Goal: Complete application form

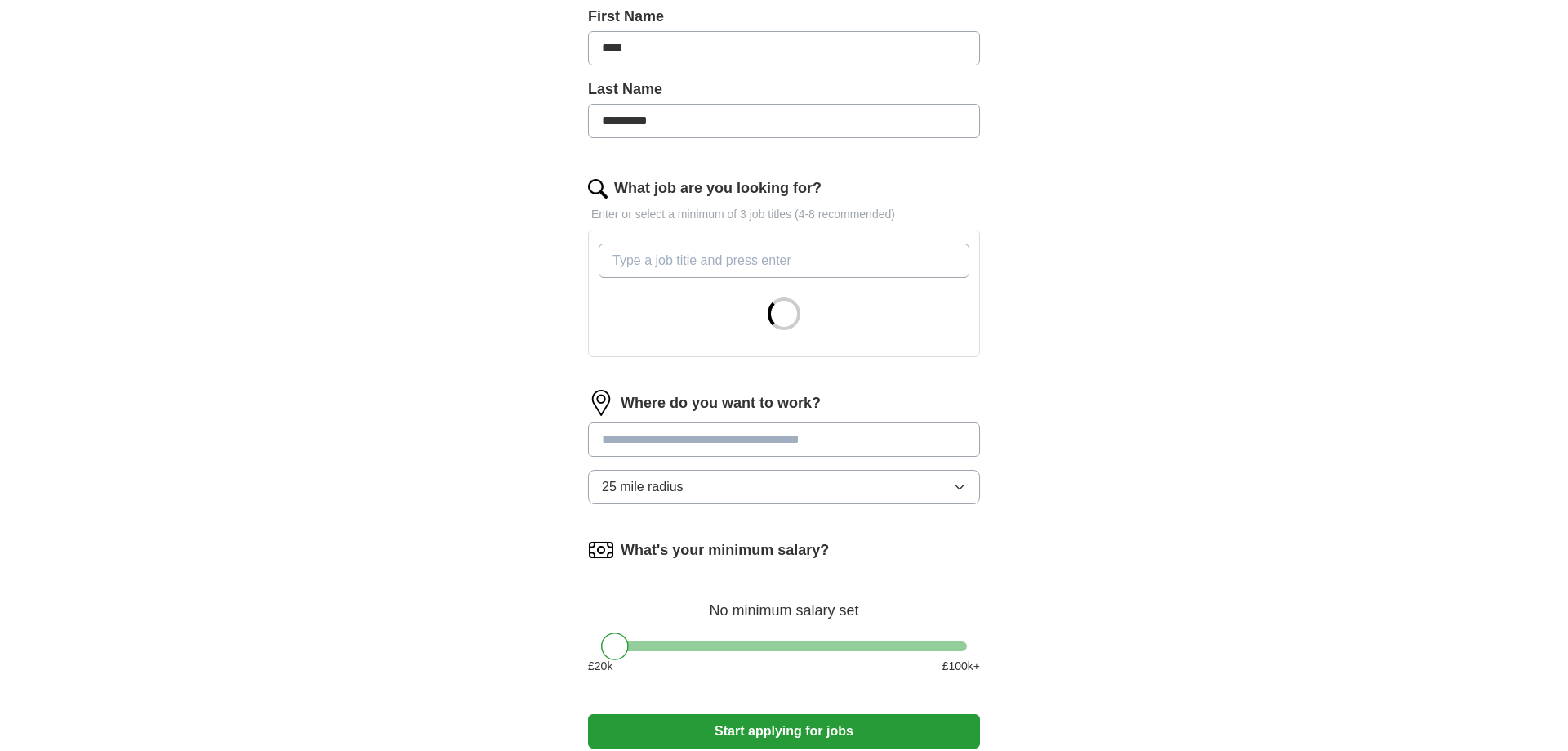
scroll to position [373, 0]
click at [668, 245] on input "What job are you looking for?" at bounding box center [784, 259] width 371 height 35
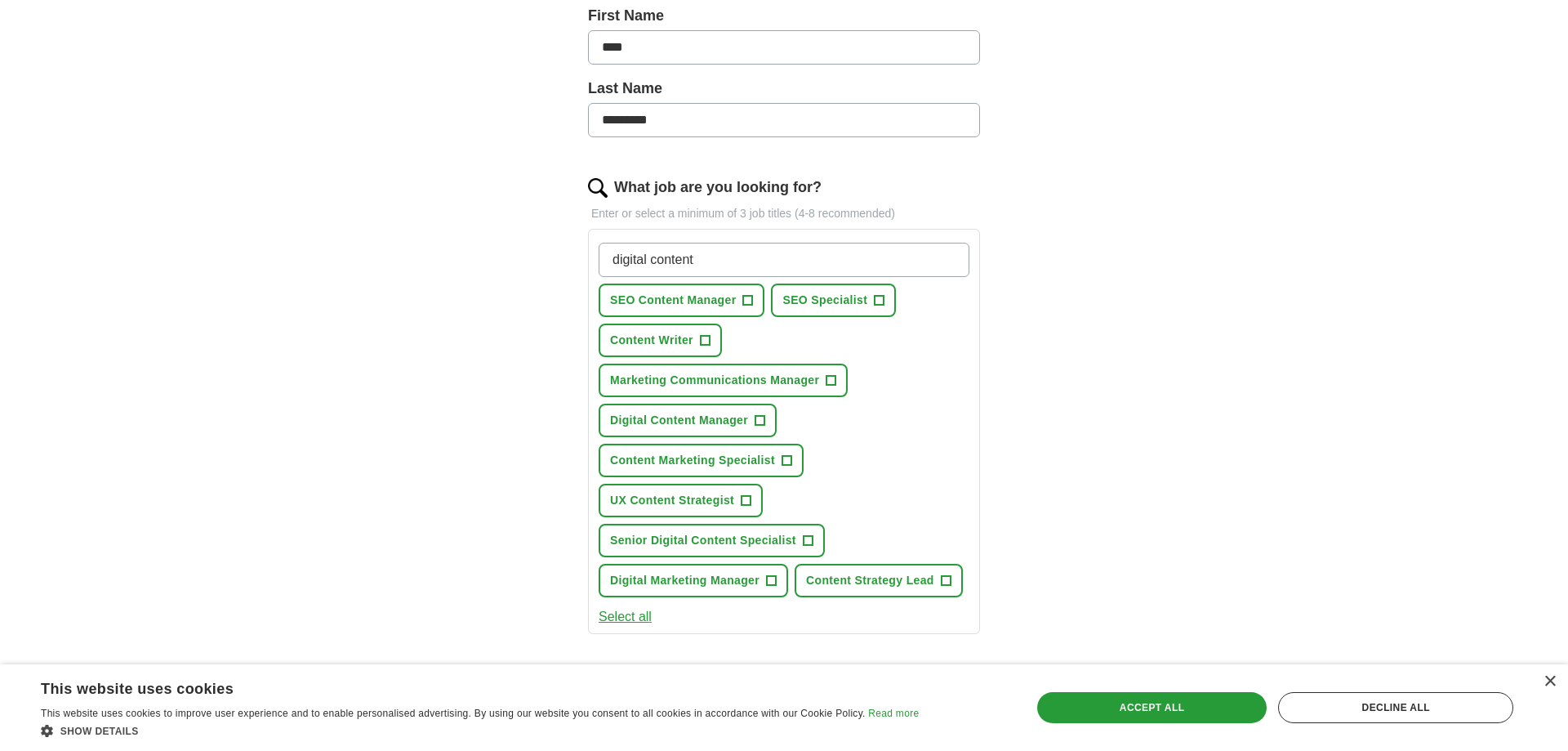
type input "digital content"
click at [843, 303] on span "SEO Specialist" at bounding box center [825, 300] width 85 height 17
click at [621, 339] on span "Content Writer" at bounding box center [652, 340] width 83 height 17
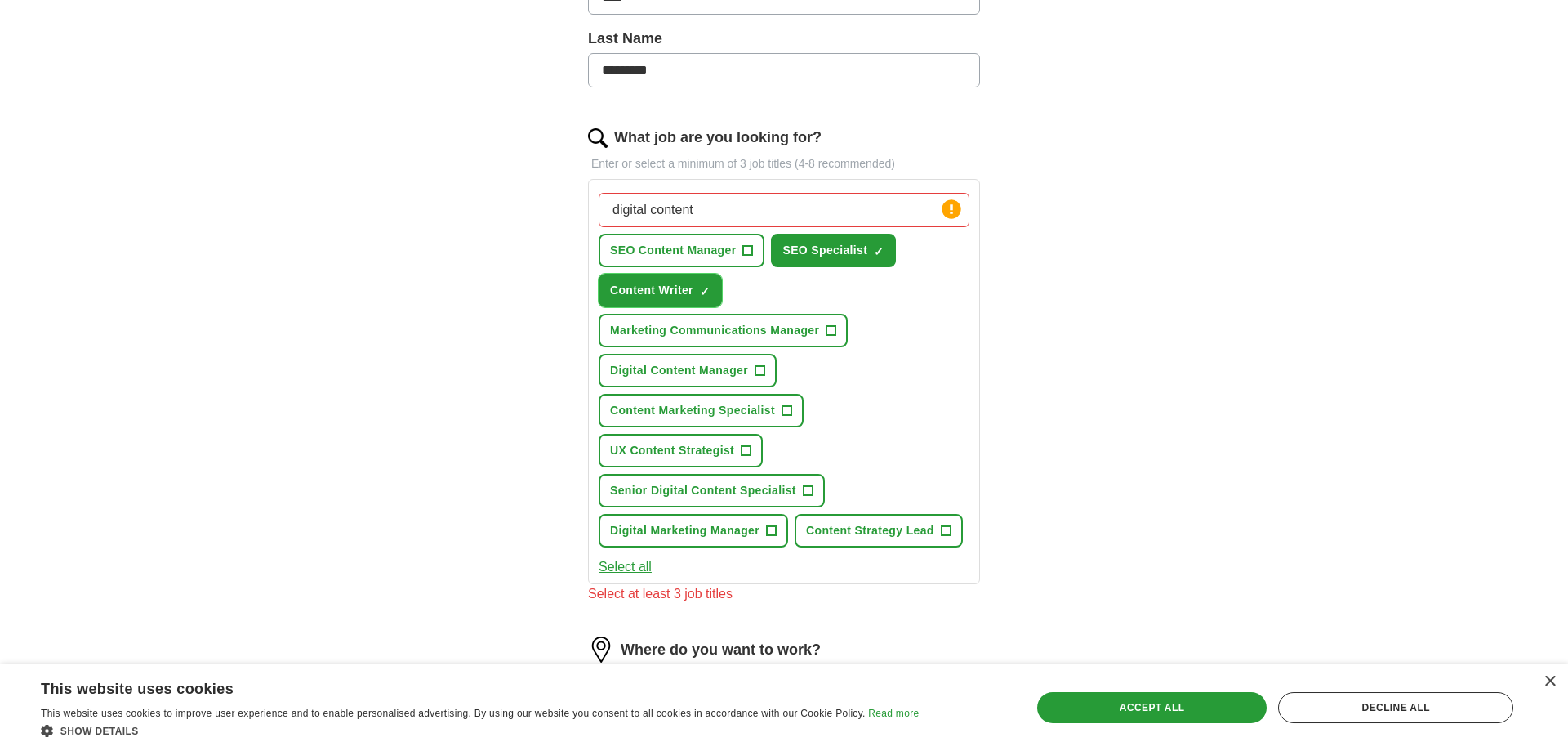
scroll to position [465, 0]
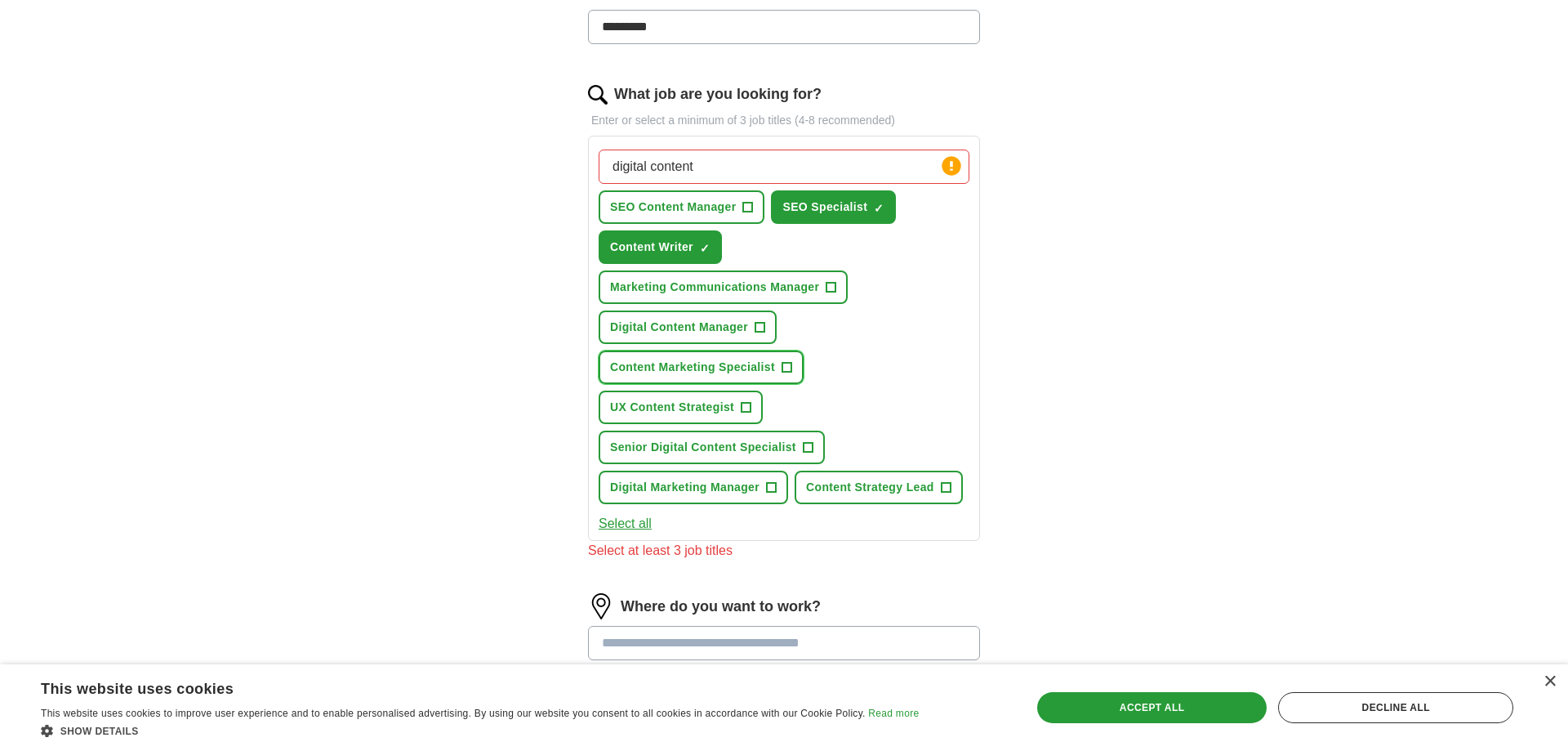
click at [758, 375] on span "Content Marketing Specialist" at bounding box center [693, 367] width 165 height 17
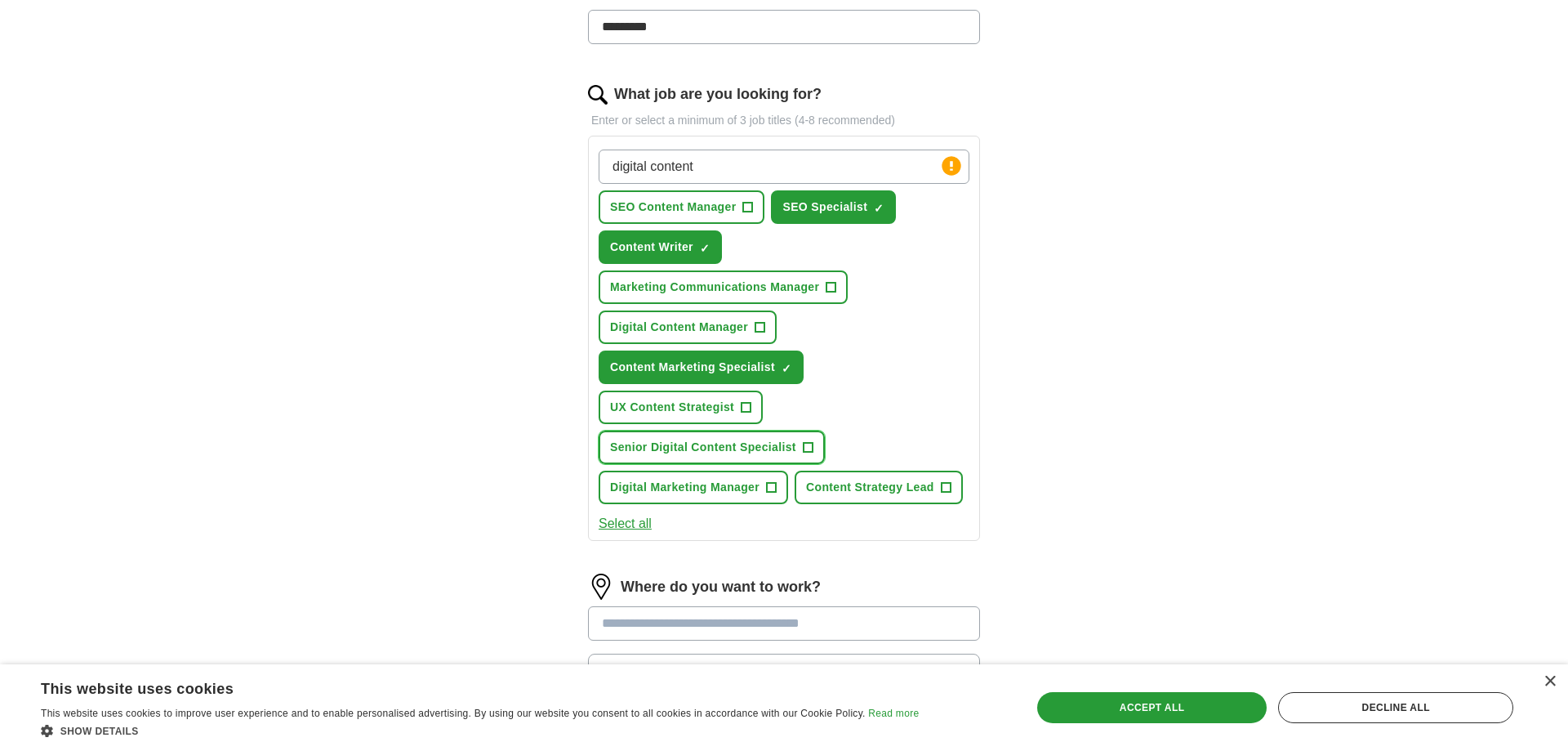
drag, startPoint x: 799, startPoint y: 459, endPoint x: 802, endPoint y: 451, distance: 8.5
click at [799, 458] on button "Senior Digital Content Specialist +" at bounding box center [711, 448] width 227 height 34
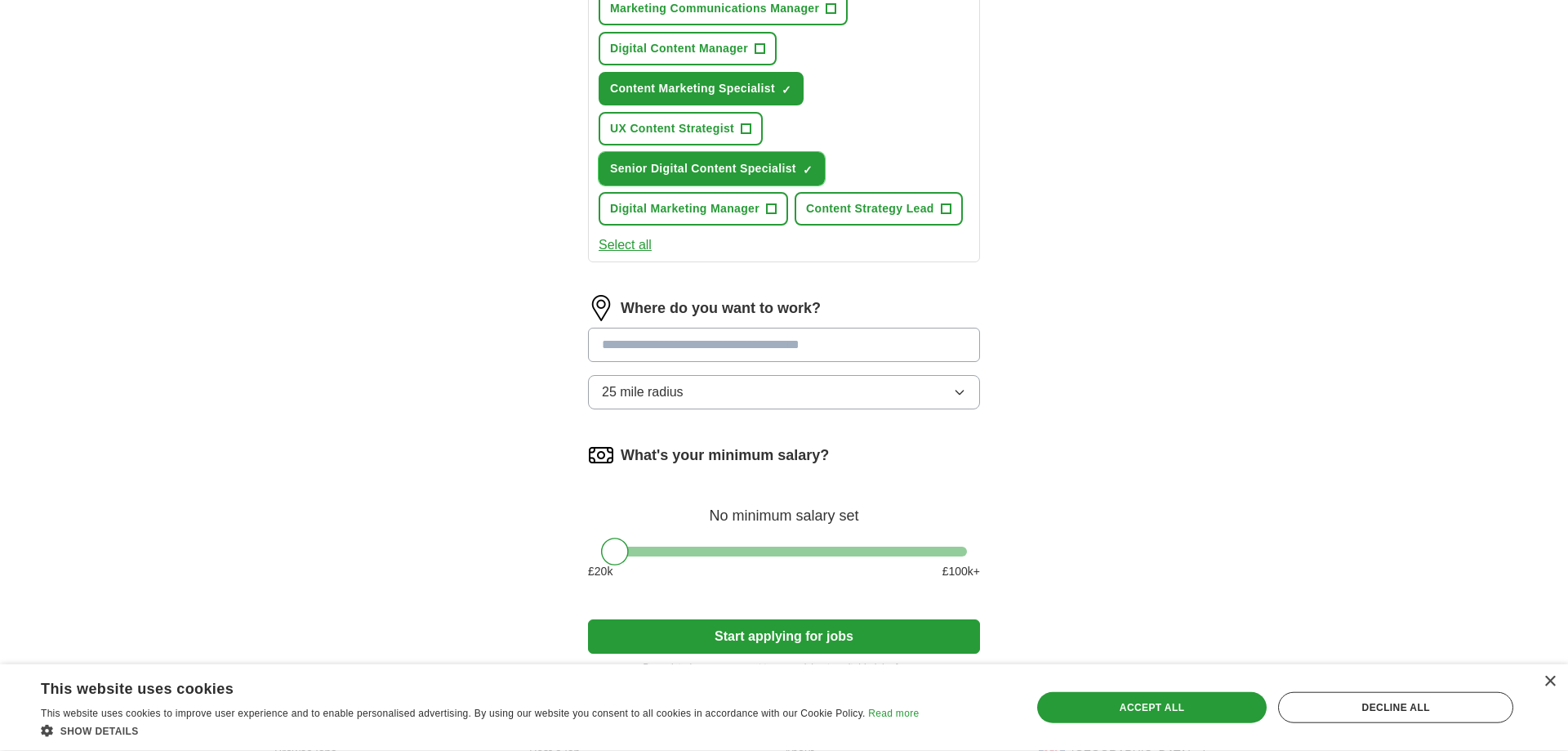
scroll to position [745, 0]
click at [793, 351] on input "text" at bounding box center [784, 344] width 392 height 35
type input "**********"
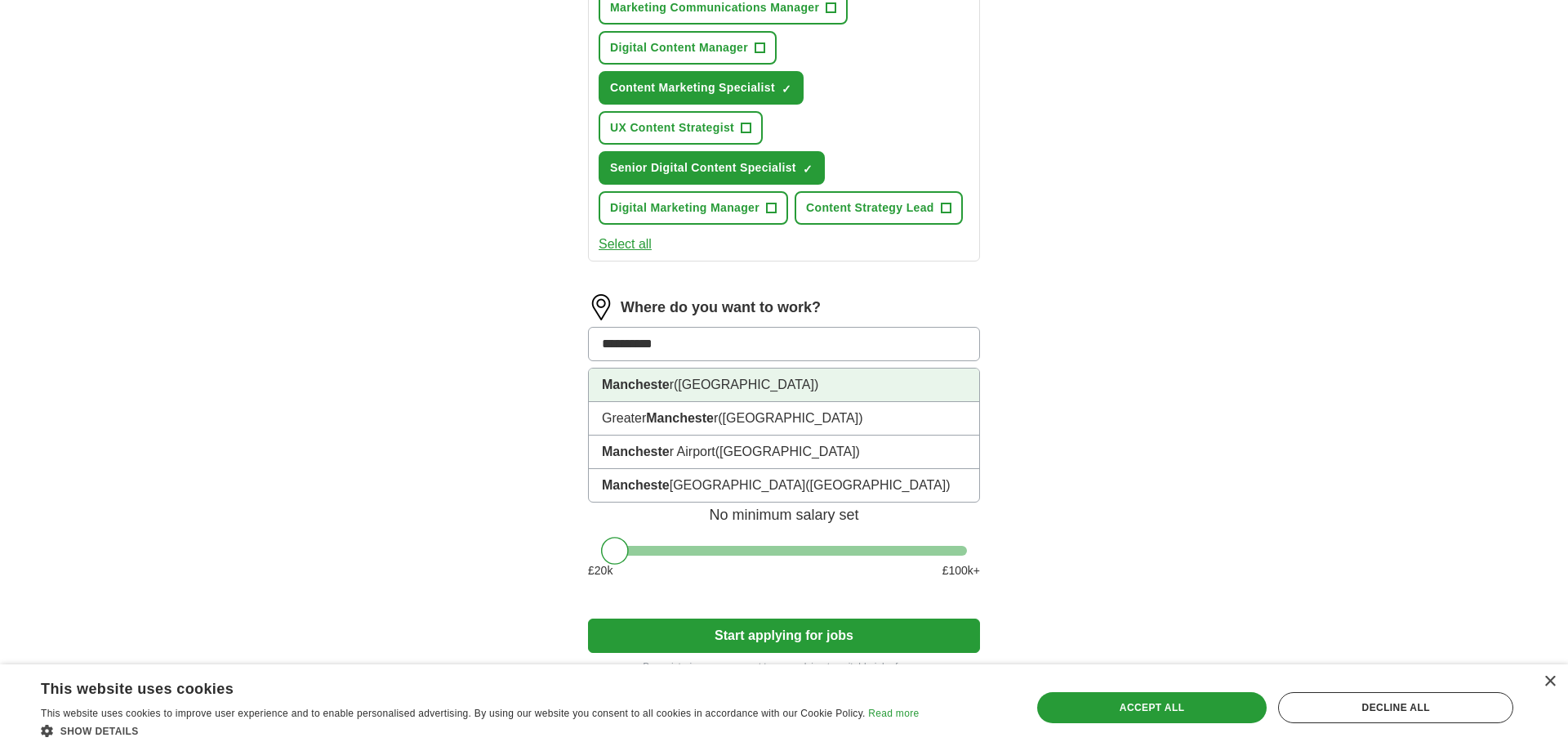
click at [723, 384] on span "([GEOGRAPHIC_DATA])" at bounding box center [746, 384] width 144 height 14
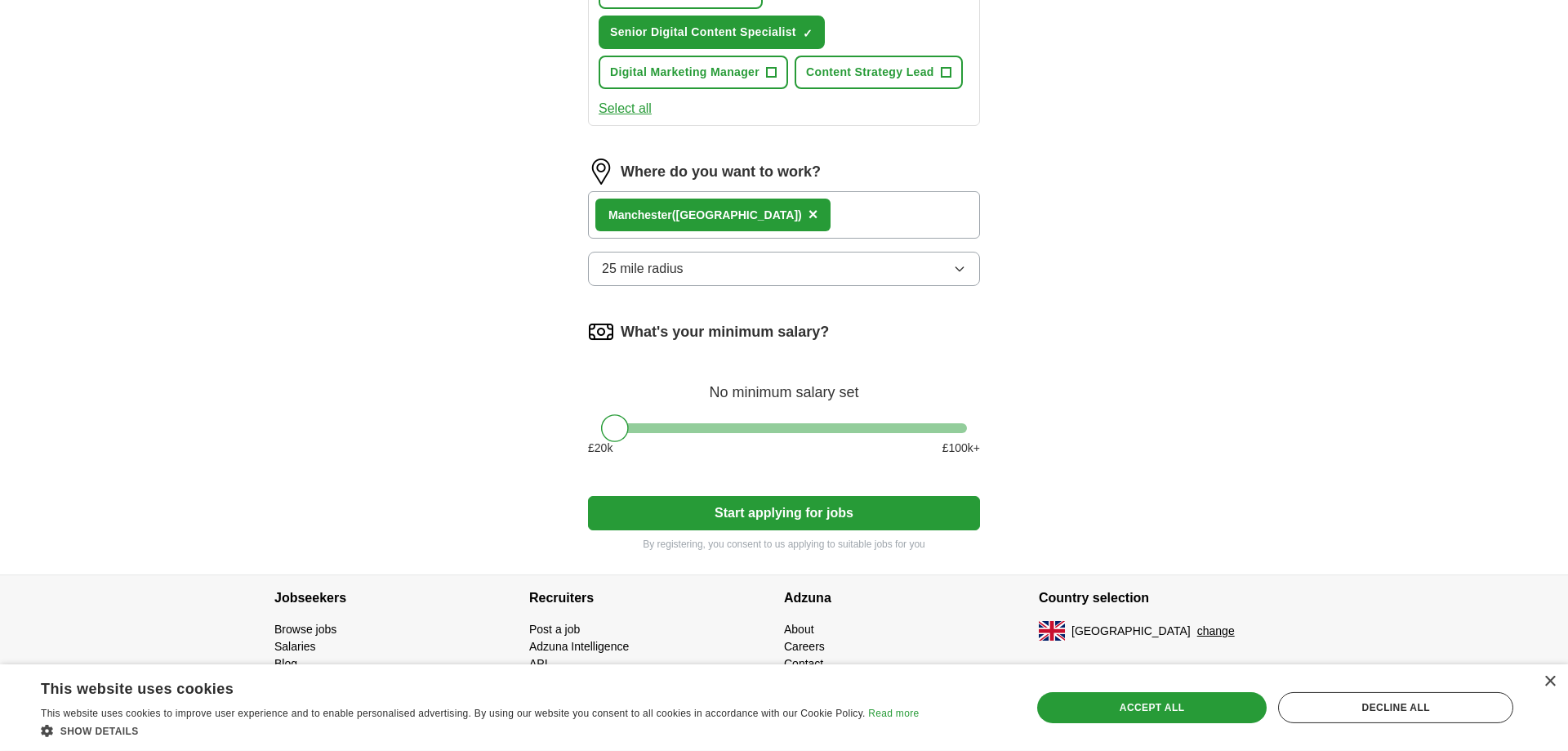
scroll to position [886, 0]
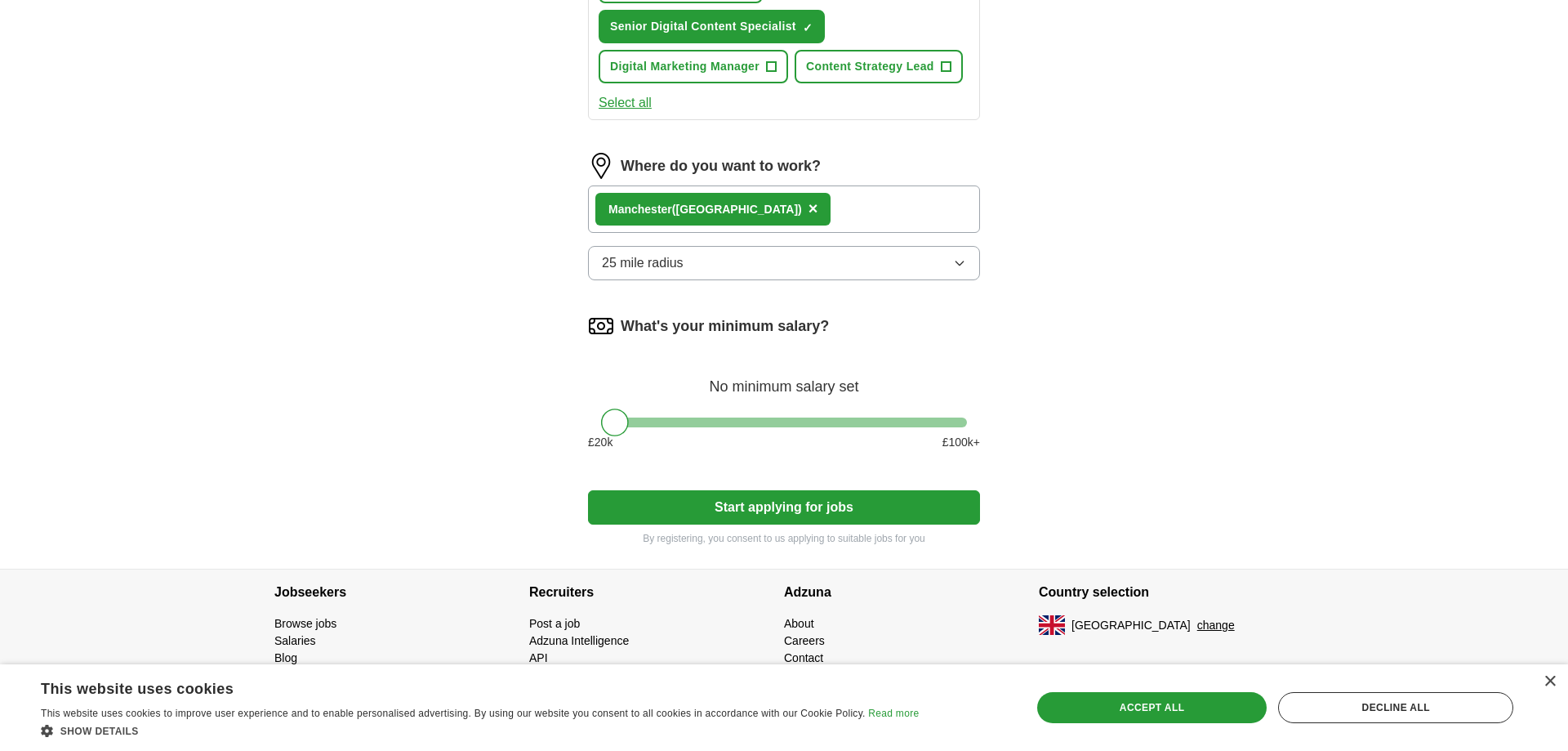
click at [711, 249] on button "25 mile radius" at bounding box center [784, 263] width 392 height 35
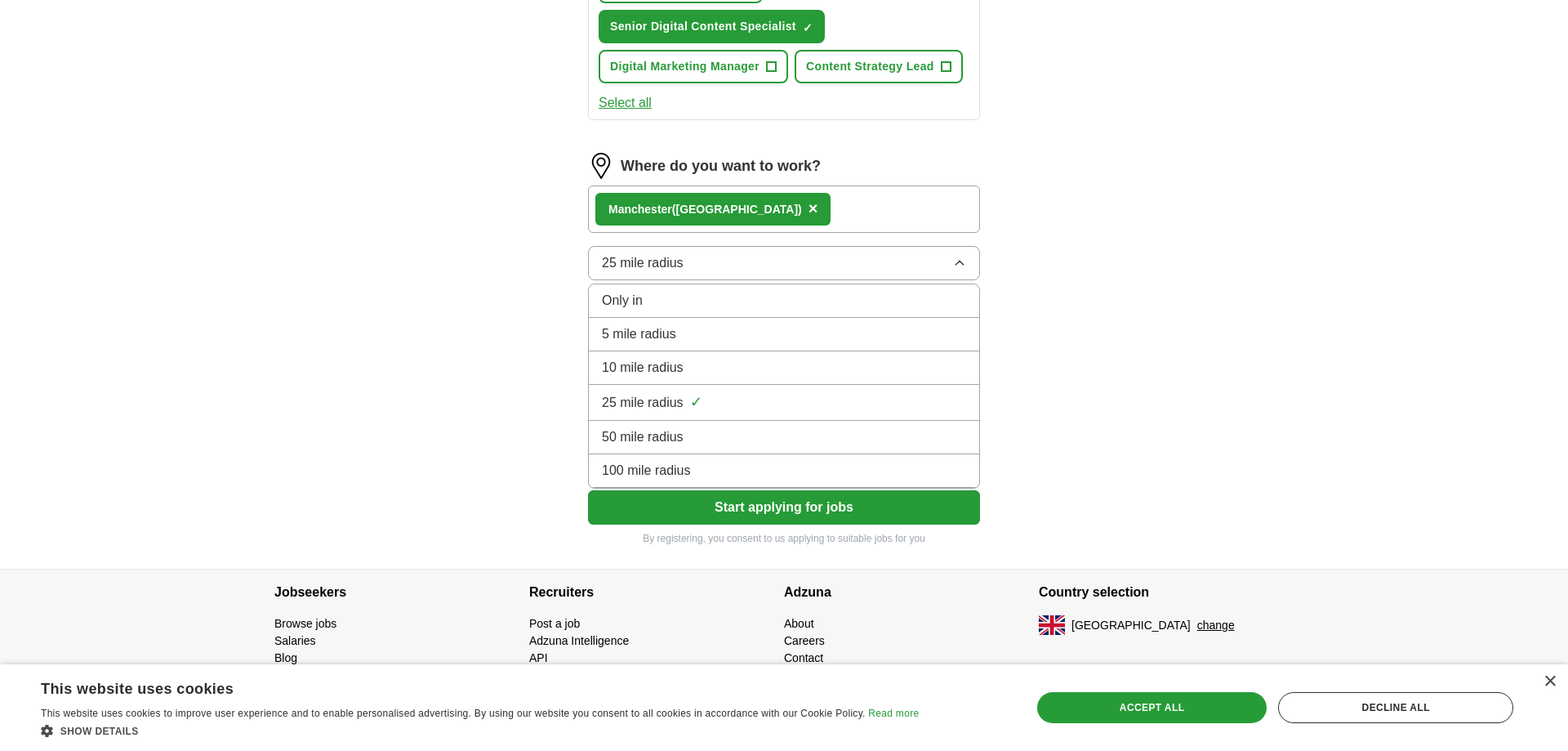
click at [664, 361] on span "10 mile radius" at bounding box center [642, 367] width 81 height 20
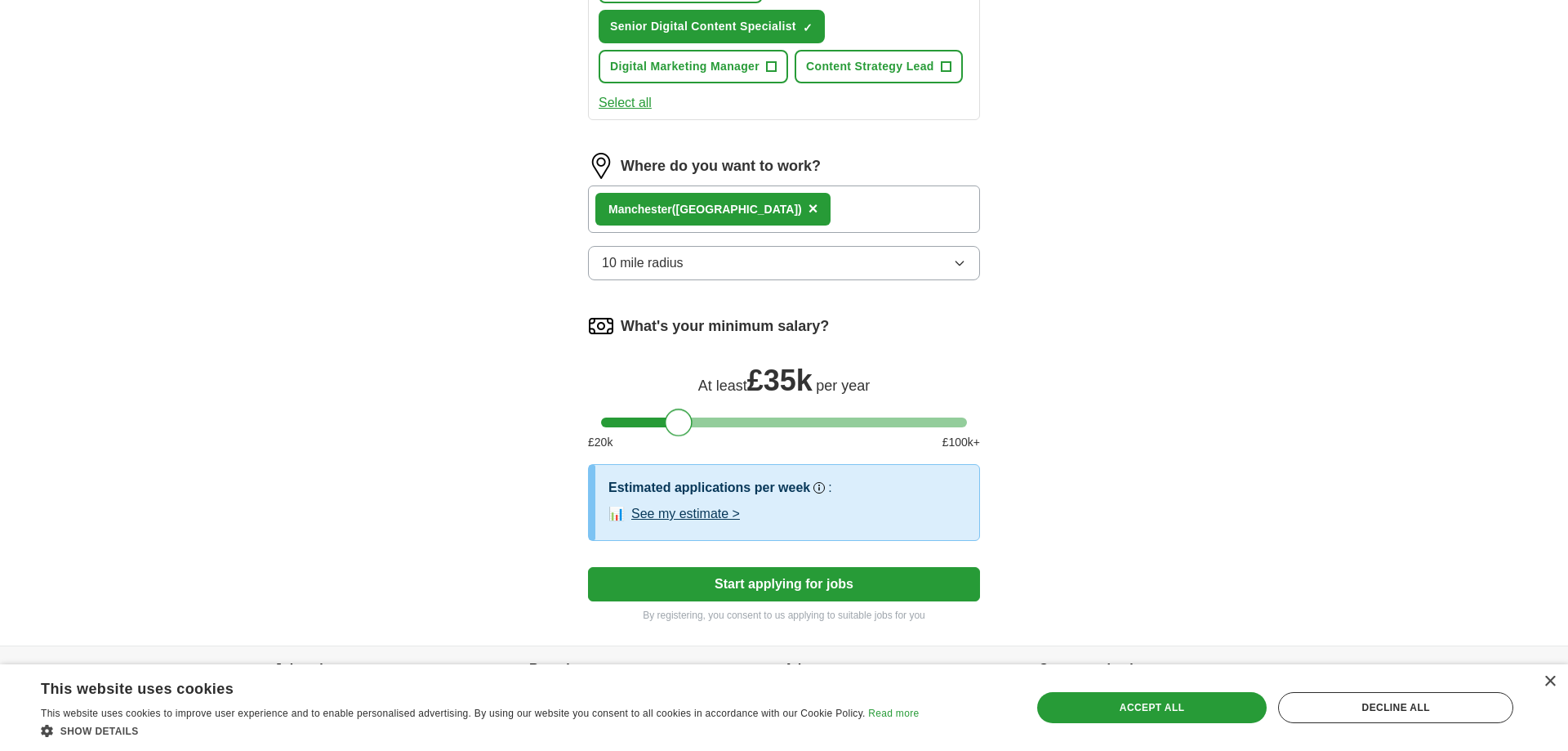
drag, startPoint x: 610, startPoint y: 419, endPoint x: 672, endPoint y: 426, distance: 62.4
click at [672, 426] on div at bounding box center [679, 422] width 28 height 28
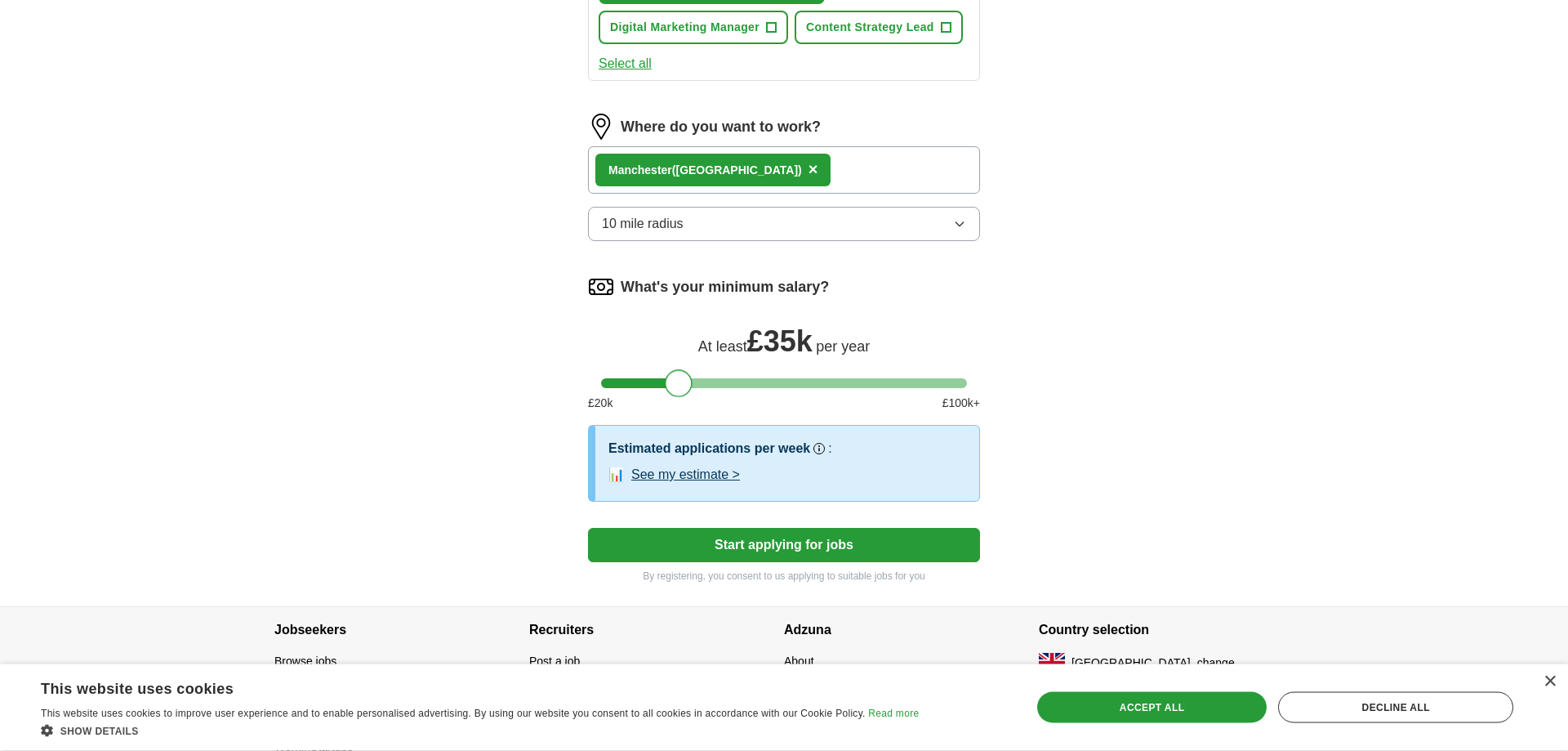
scroll to position [963, 0]
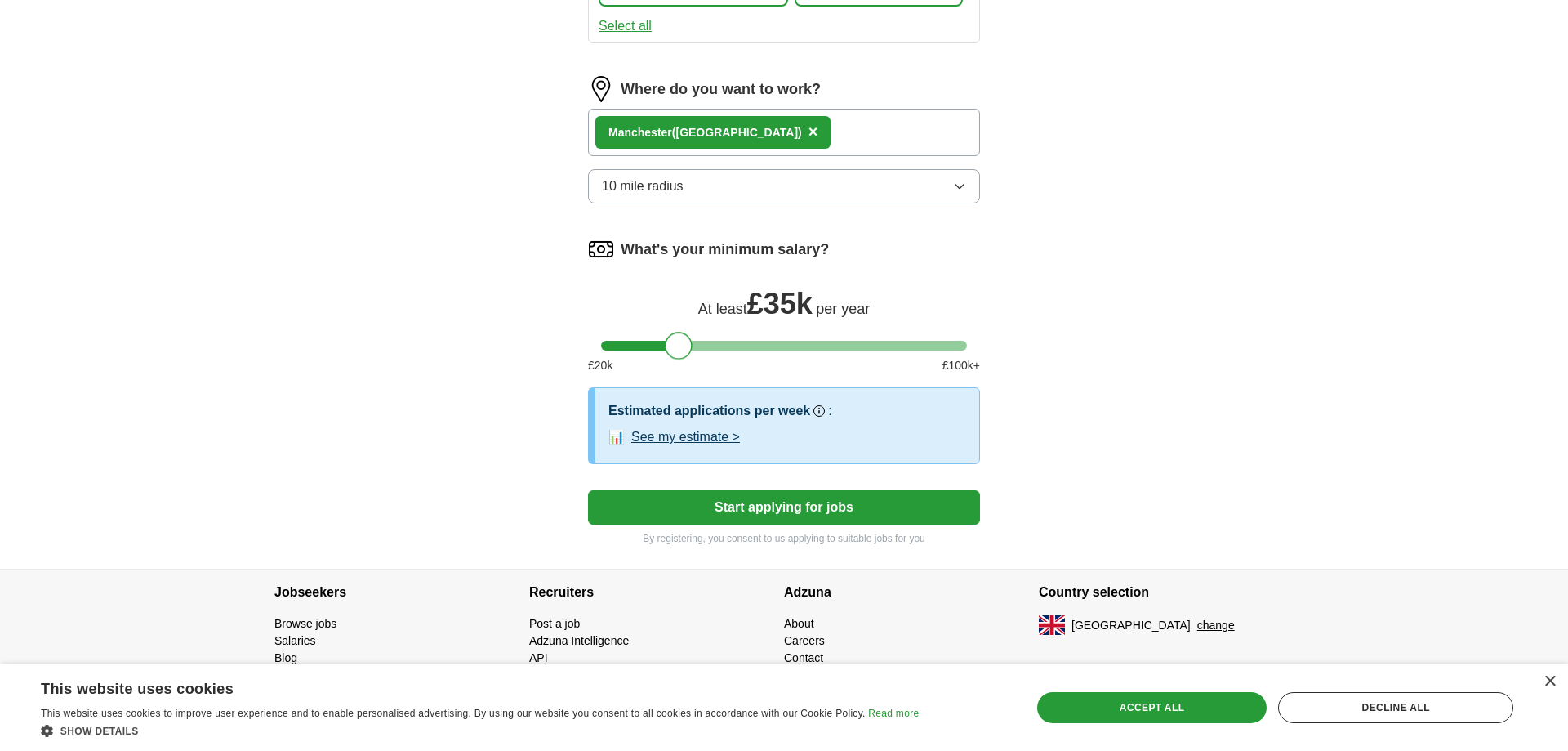
click at [675, 437] on button "See my estimate >" at bounding box center [685, 436] width 109 height 20
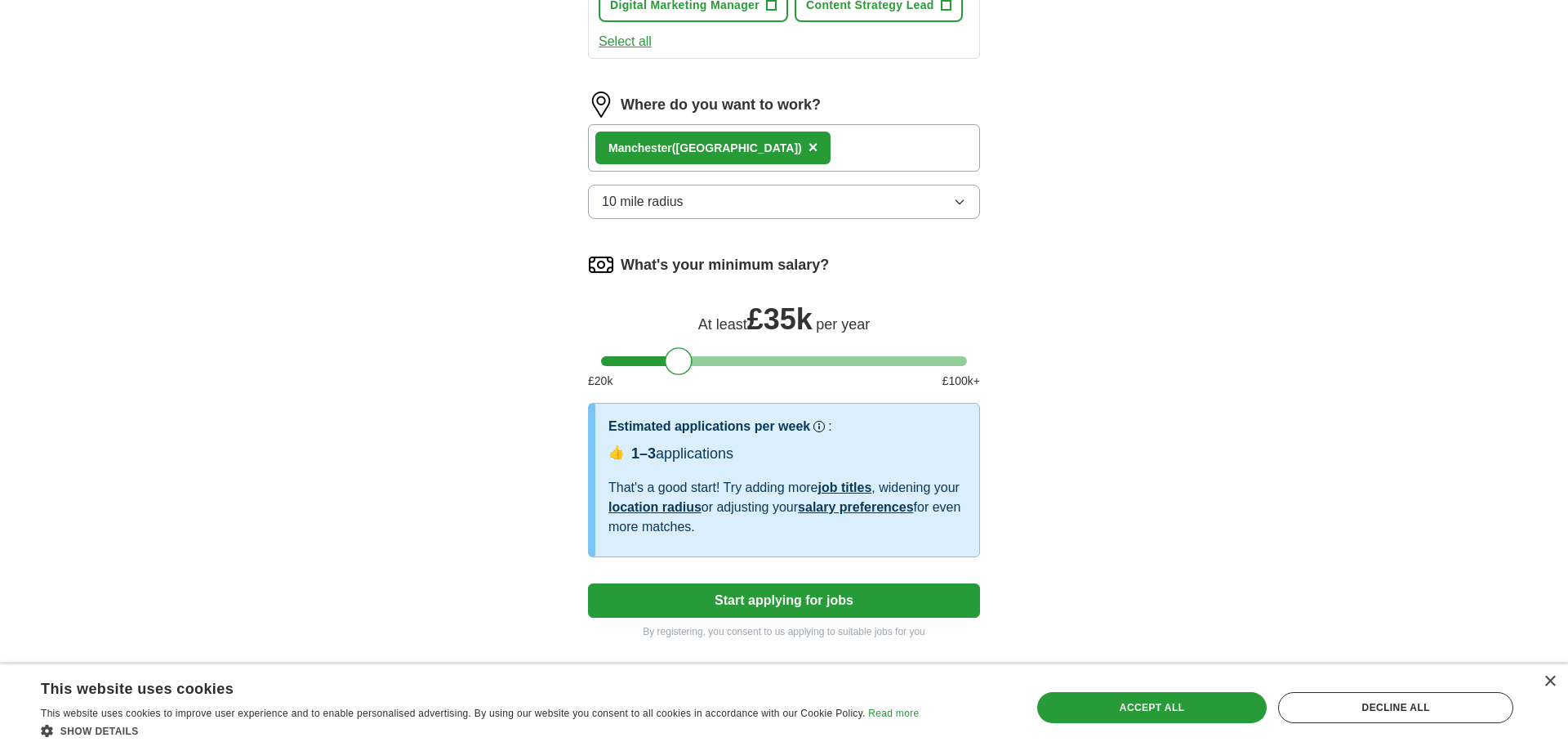
scroll to position [669, 0]
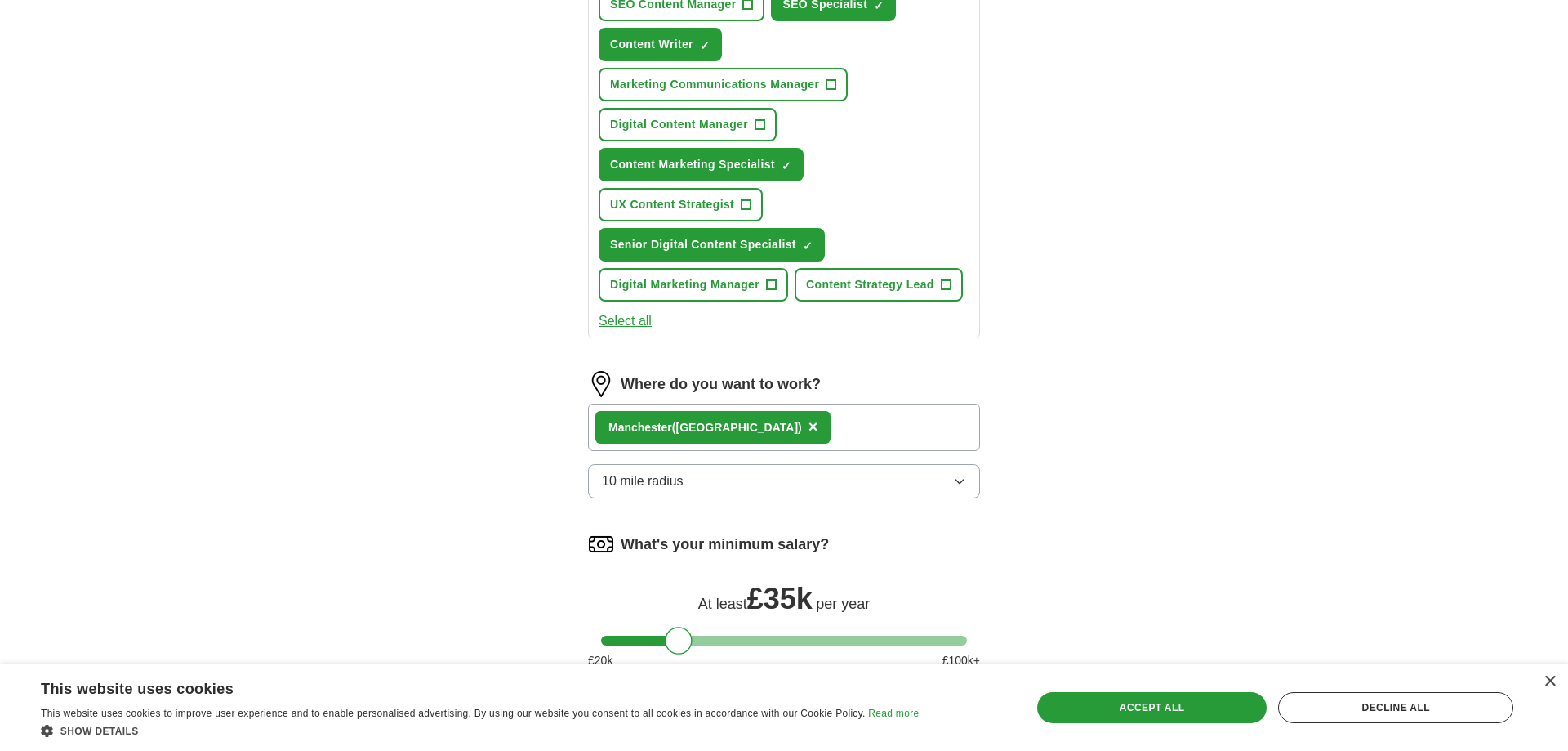
click at [713, 510] on div "Where do you want to work? Mancheste r ([GEOGRAPHIC_DATA]) × 10 mile radius" at bounding box center [784, 441] width 392 height 140
click at [667, 498] on div "Where do you want to work? Mancheste r ([GEOGRAPHIC_DATA]) × 10 mile radius" at bounding box center [784, 441] width 392 height 140
click at [631, 485] on span "10 mile radius" at bounding box center [642, 480] width 81 height 20
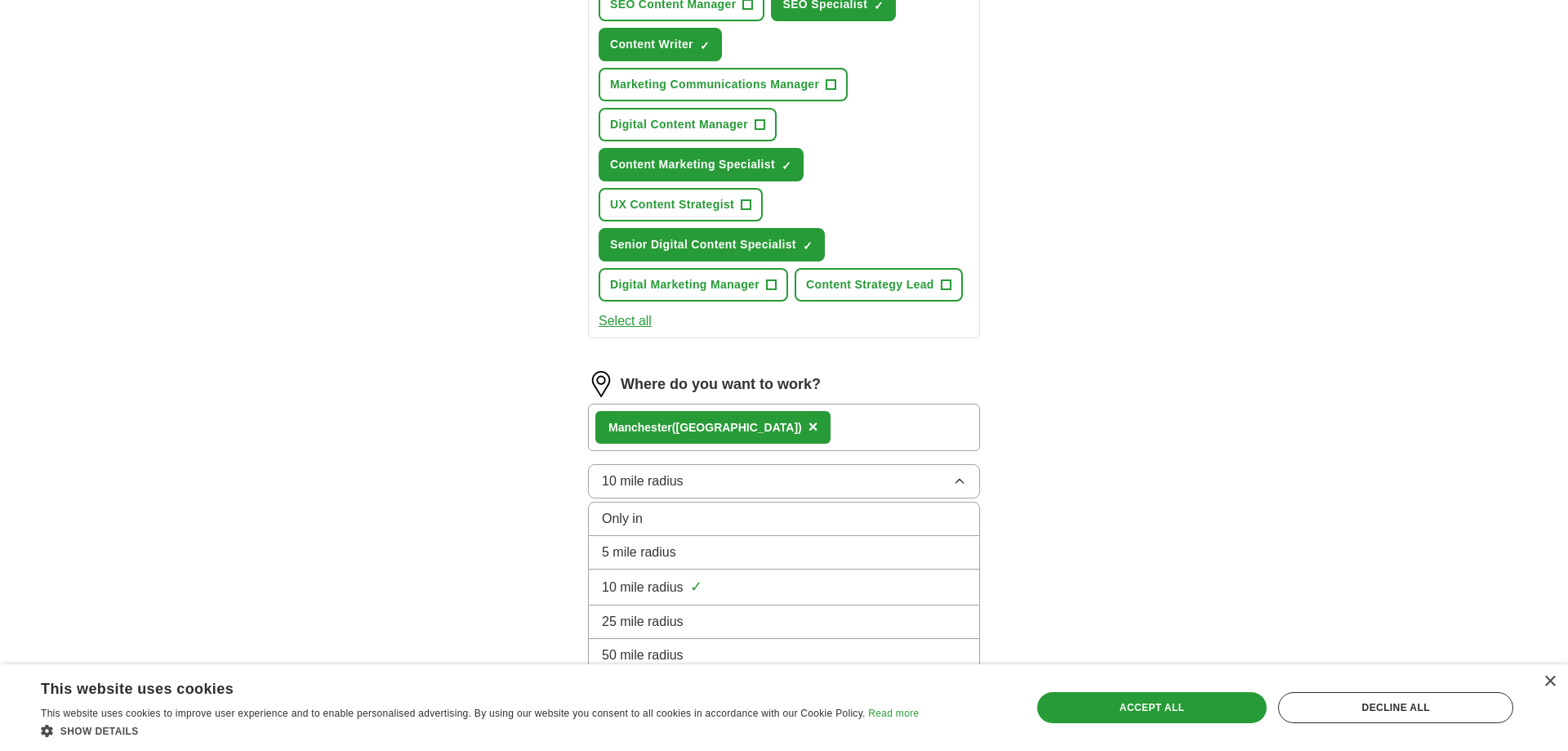
click at [636, 612] on span "25 mile radius" at bounding box center [642, 621] width 81 height 20
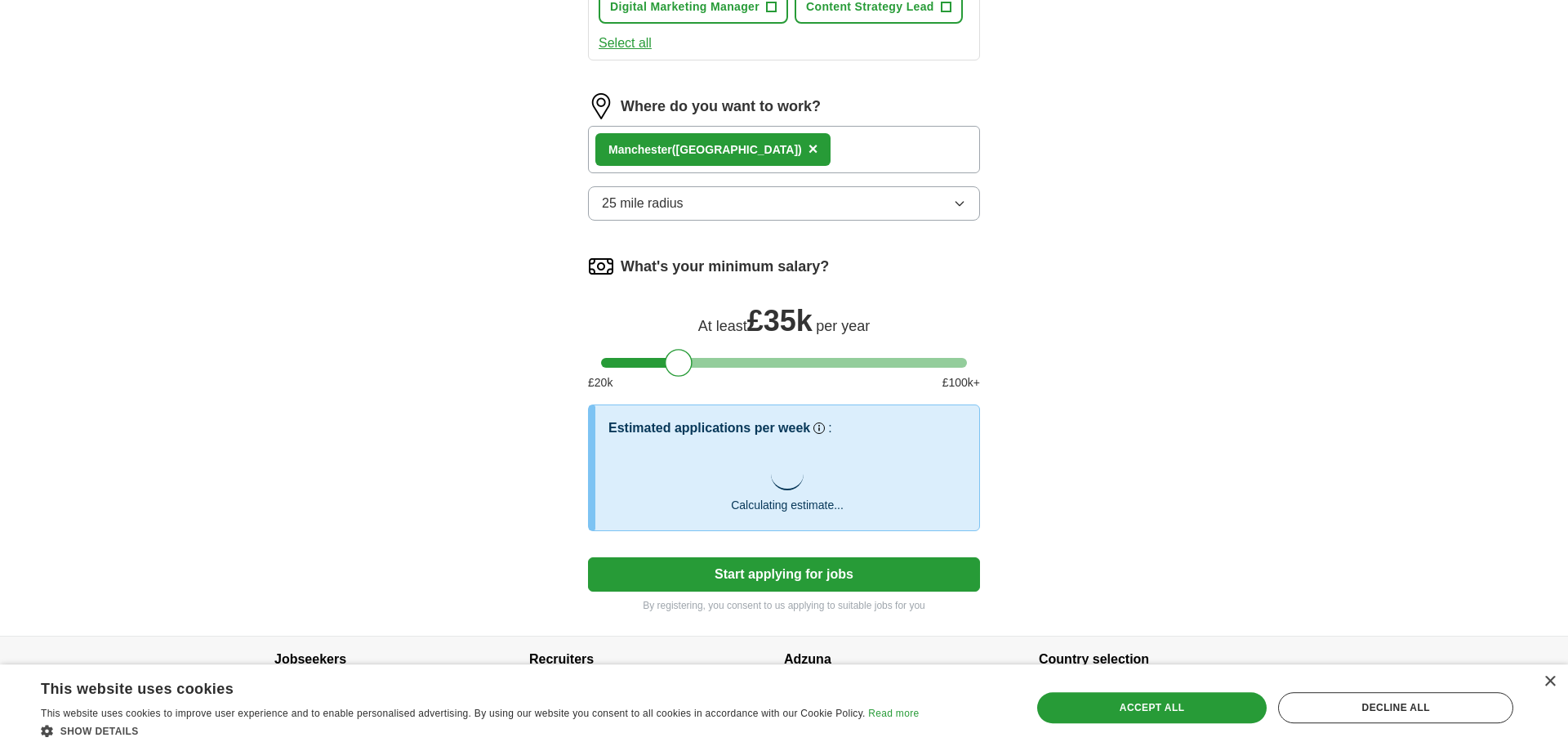
scroll to position [948, 0]
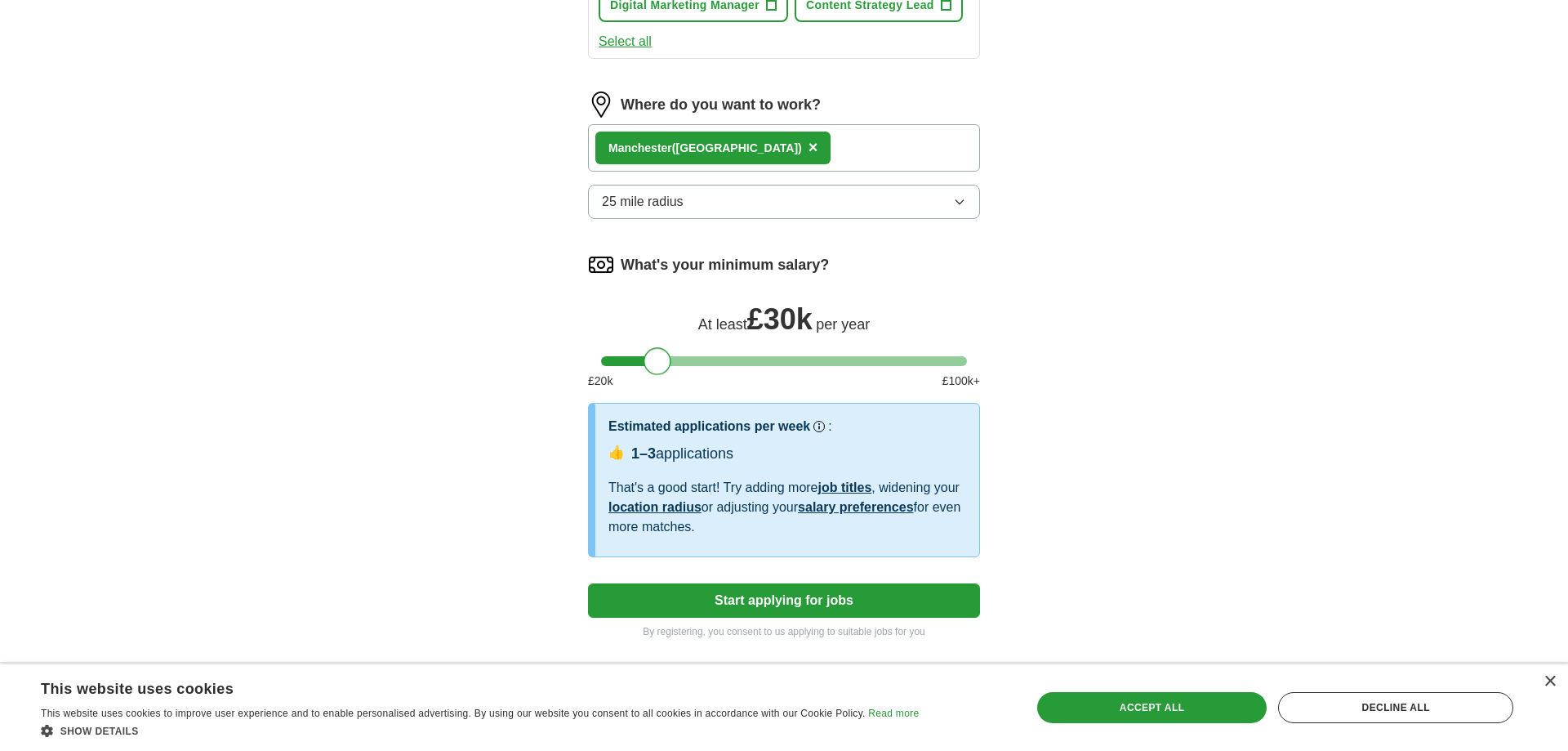
drag, startPoint x: 676, startPoint y: 369, endPoint x: 656, endPoint y: 363, distance: 20.9
click at [656, 363] on div at bounding box center [657, 361] width 28 height 28
drag, startPoint x: 661, startPoint y: 368, endPoint x: 681, endPoint y: 374, distance: 20.9
click at [681, 374] on div at bounding box center [679, 361] width 28 height 28
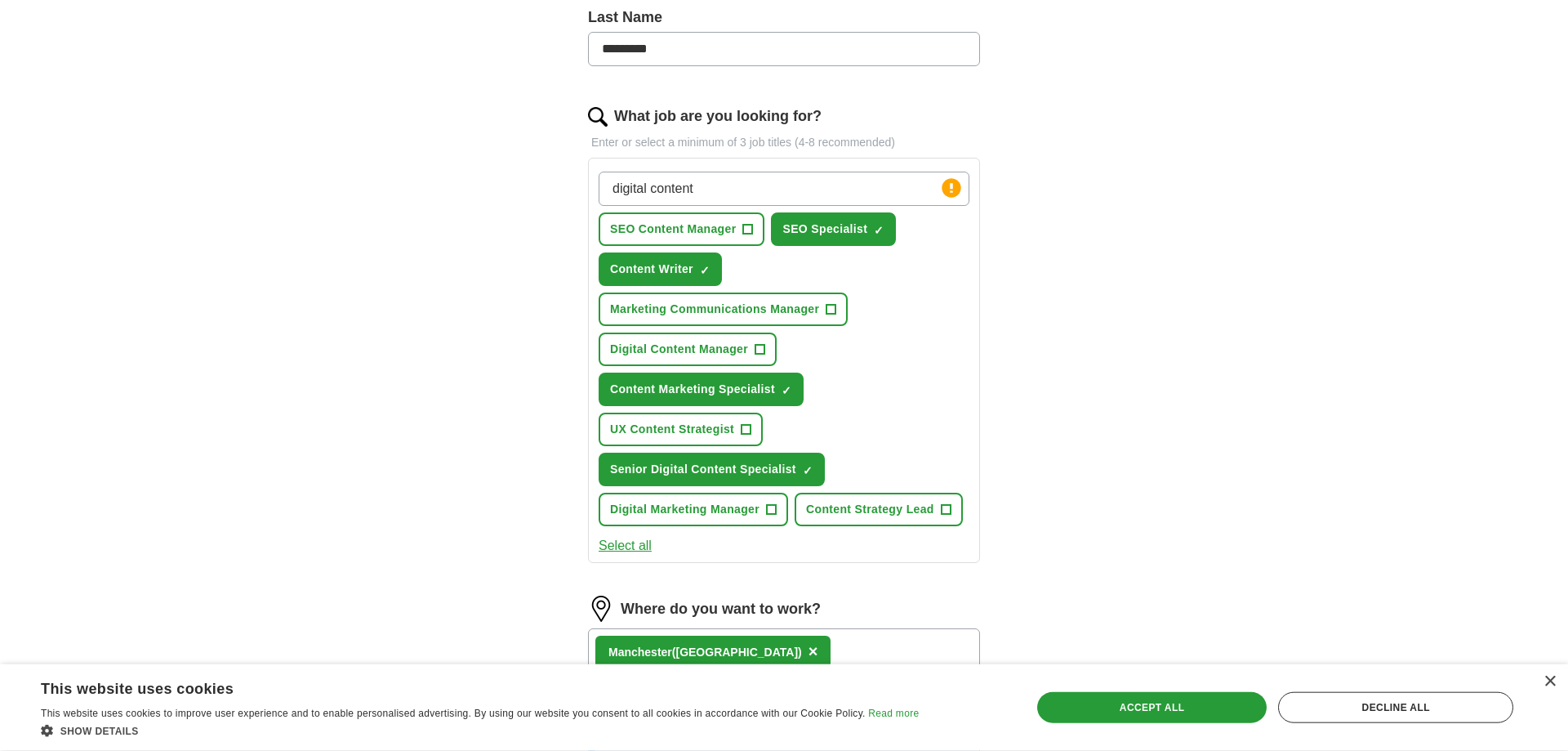
scroll to position [482, 0]
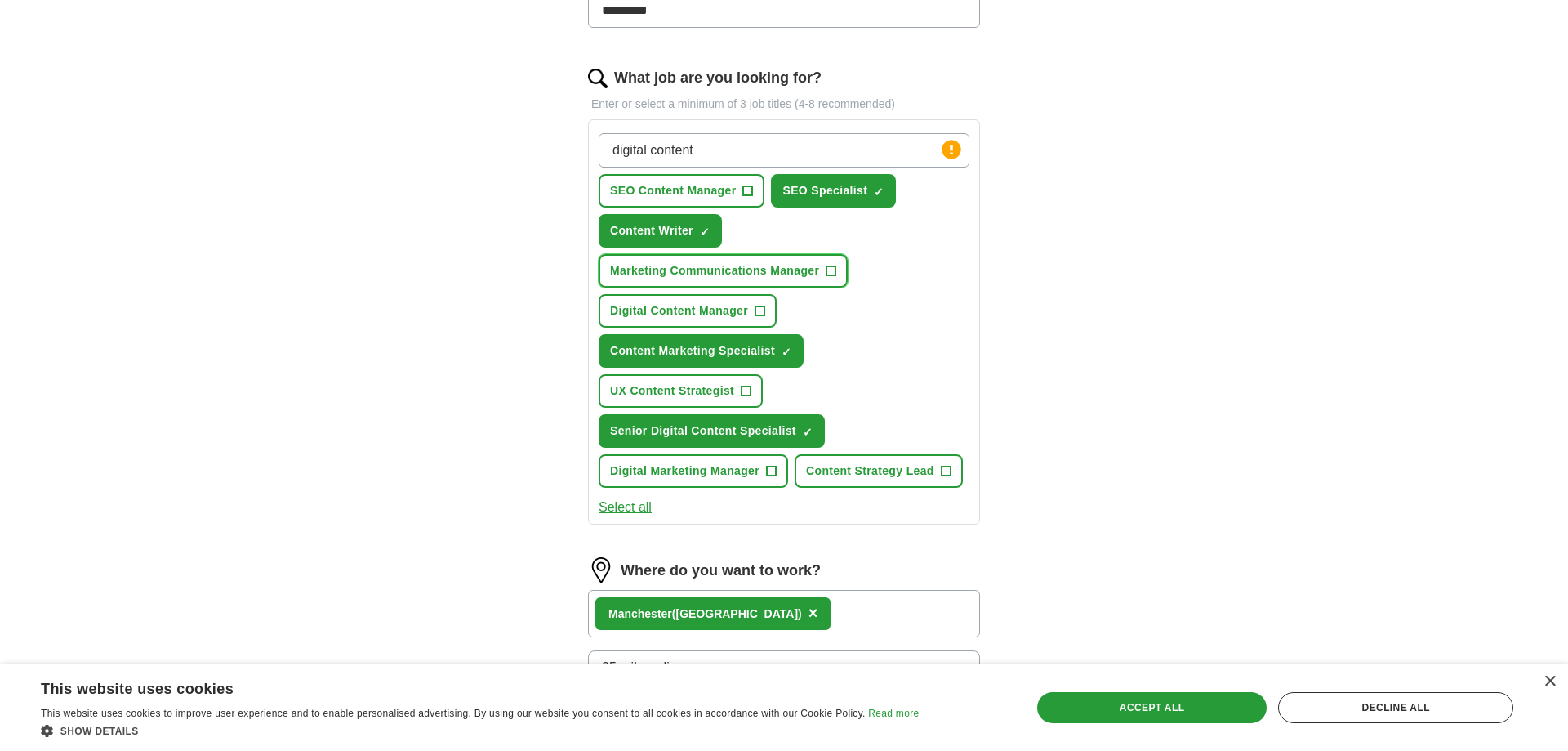
click at [812, 268] on span "Marketing Communications Manager" at bounding box center [714, 271] width 209 height 17
click at [647, 506] on button "Select all" at bounding box center [624, 507] width 53 height 20
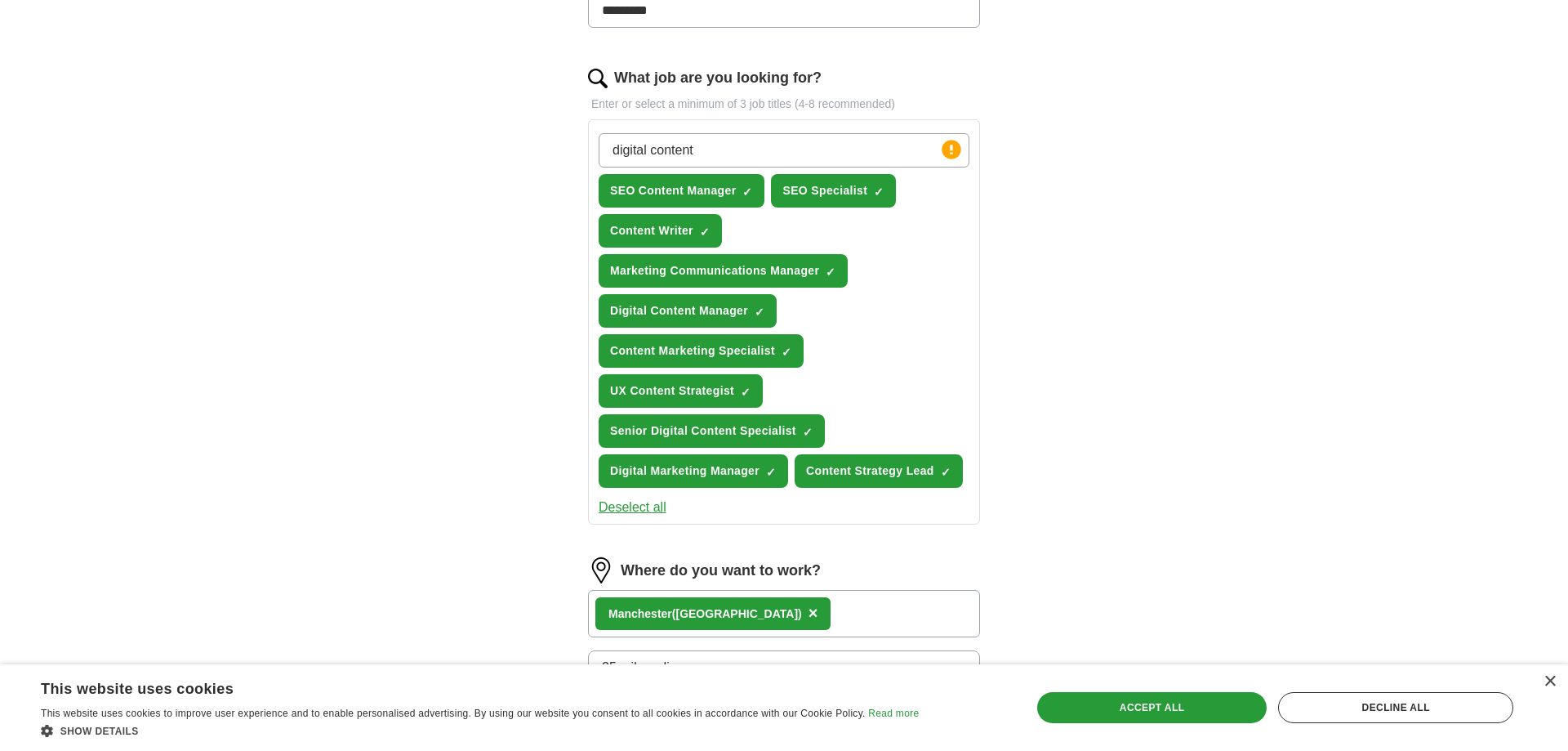
drag, startPoint x: 750, startPoint y: 159, endPoint x: 574, endPoint y: 155, distance: 176.0
click at [598, 155] on input "digital content" at bounding box center [784, 150] width 371 height 35
drag, startPoint x: 765, startPoint y: 150, endPoint x: 294, endPoint y: 112, distance: 472.5
click at [598, 133] on input "content" at bounding box center [784, 150] width 371 height 35
type input "marketing"
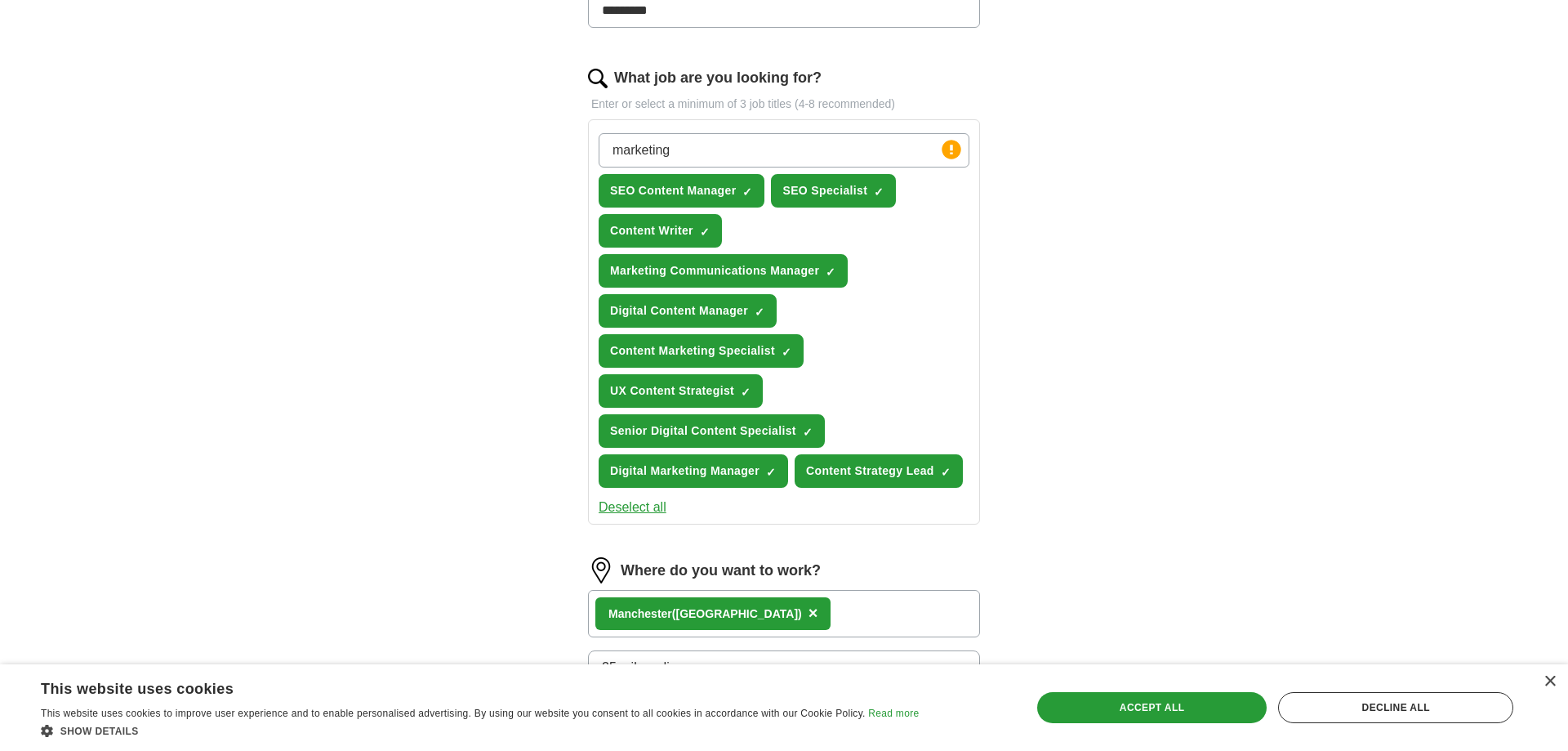
click at [772, 131] on div "marketing Press return to add title SEO Content Manager ✓ × SEO Specialist ✓ × …" at bounding box center [784, 310] width 377 height 368
drag, startPoint x: 792, startPoint y: 151, endPoint x: 533, endPoint y: 164, distance: 259.3
click at [598, 164] on input "marketing" at bounding box center [784, 150] width 371 height 35
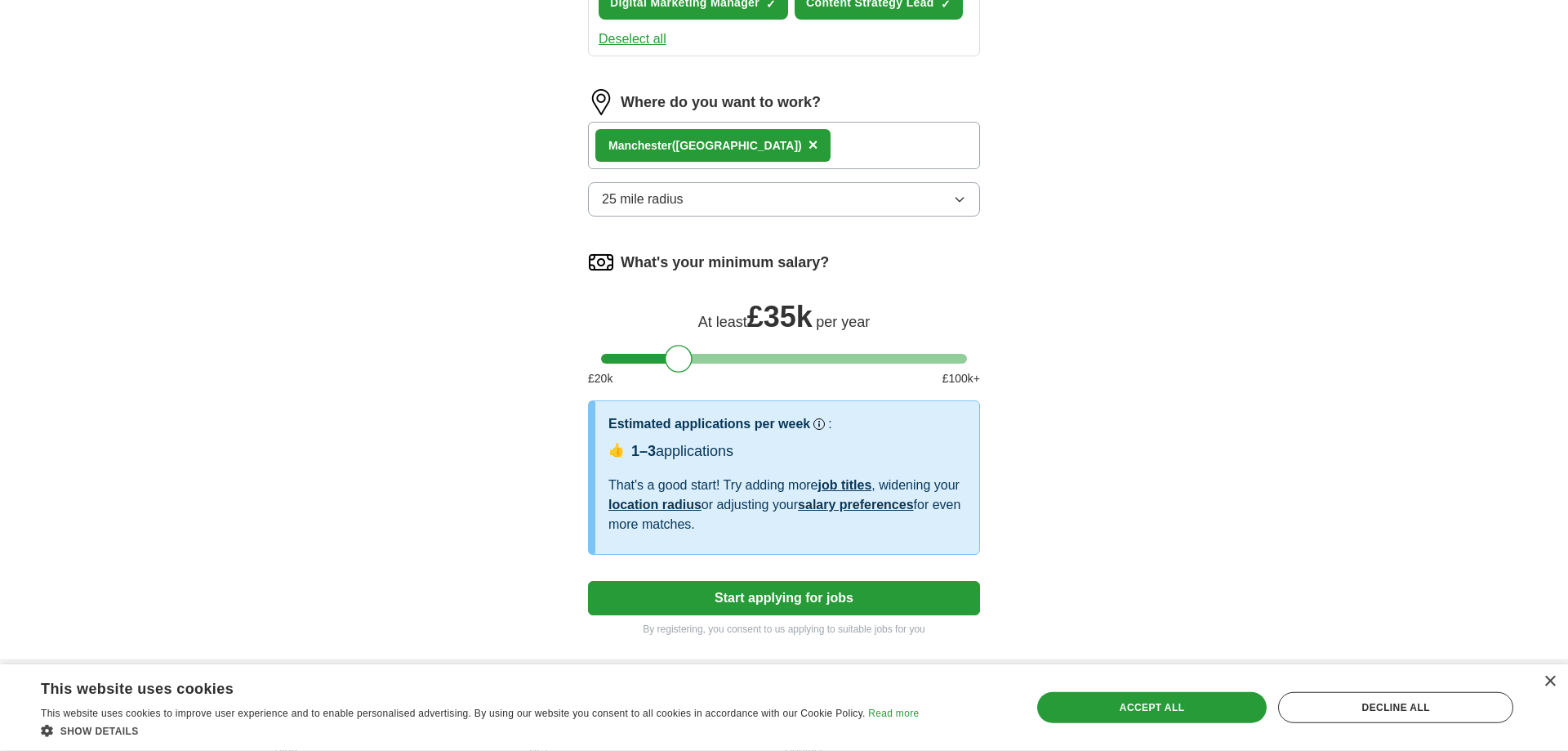
scroll to position [1040, 0]
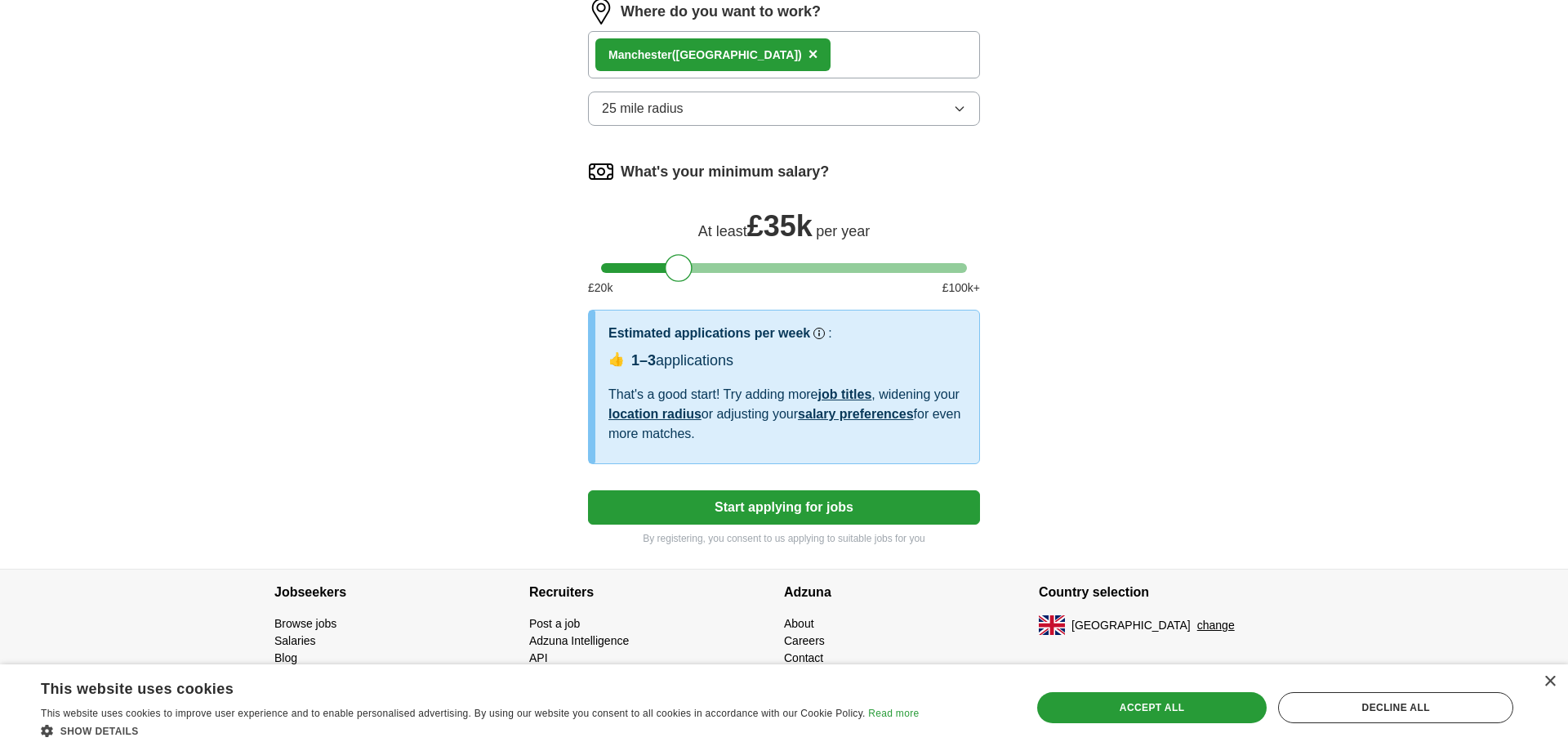
click at [803, 517] on button "Start applying for jobs" at bounding box center [784, 507] width 392 height 35
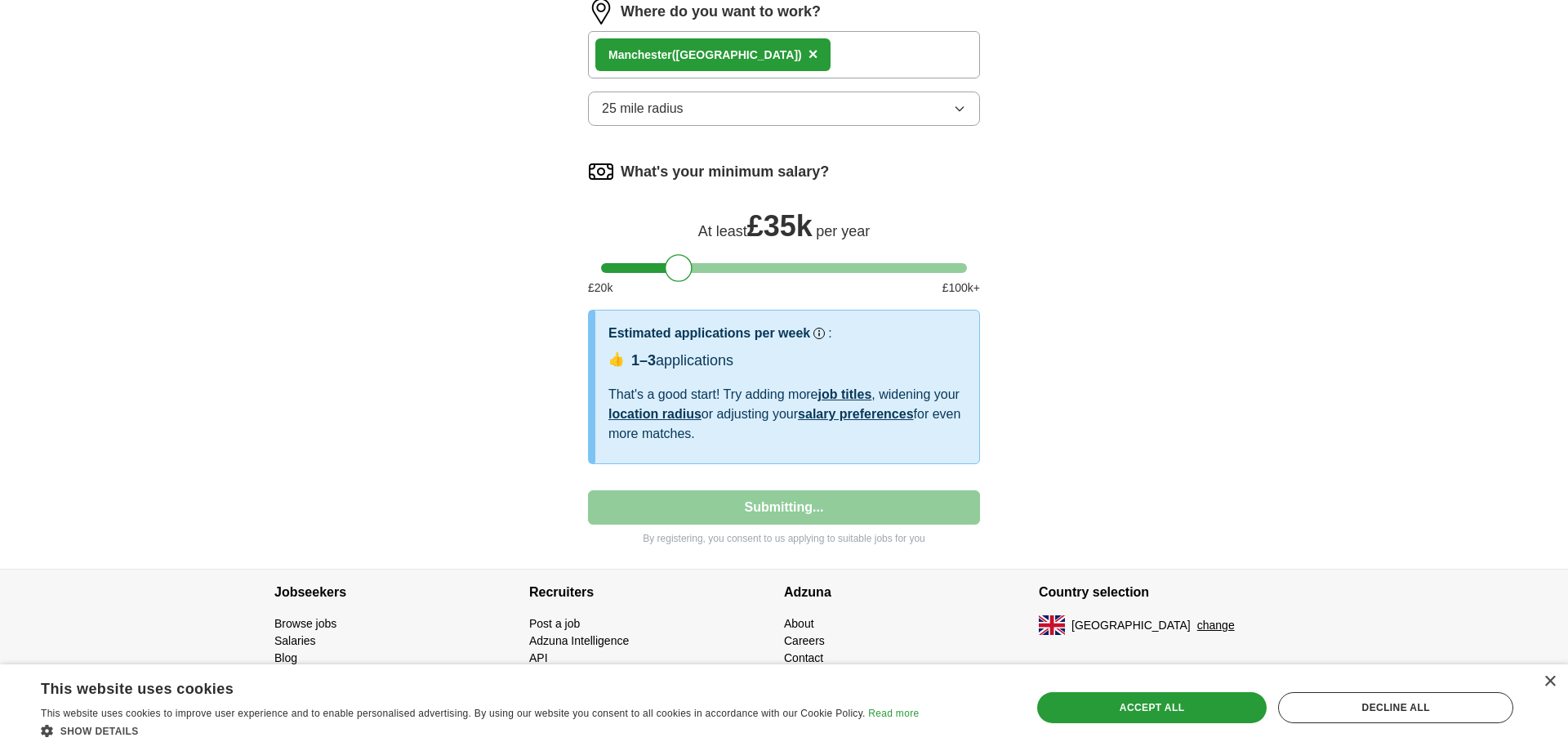
select select "**"
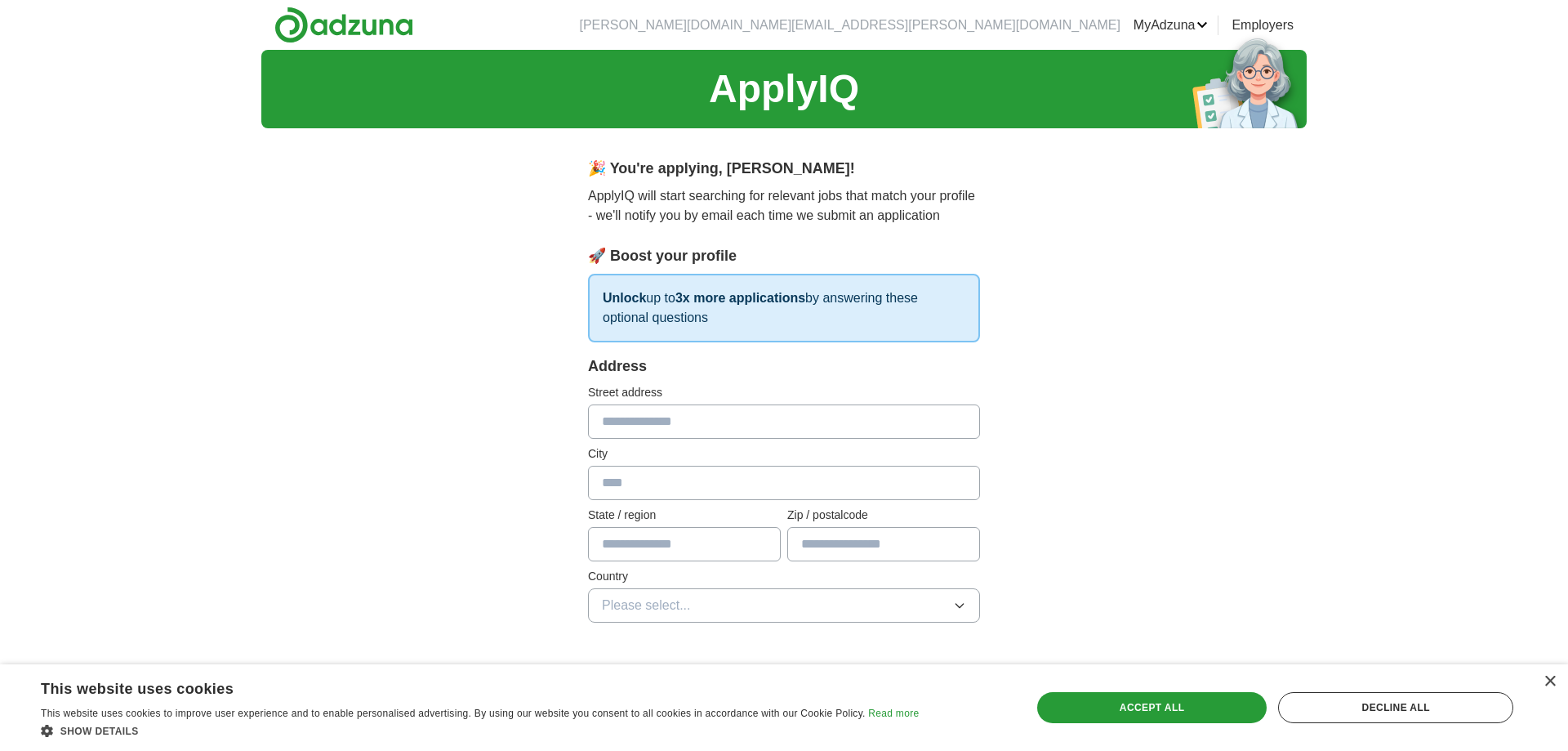
scroll to position [186, 0]
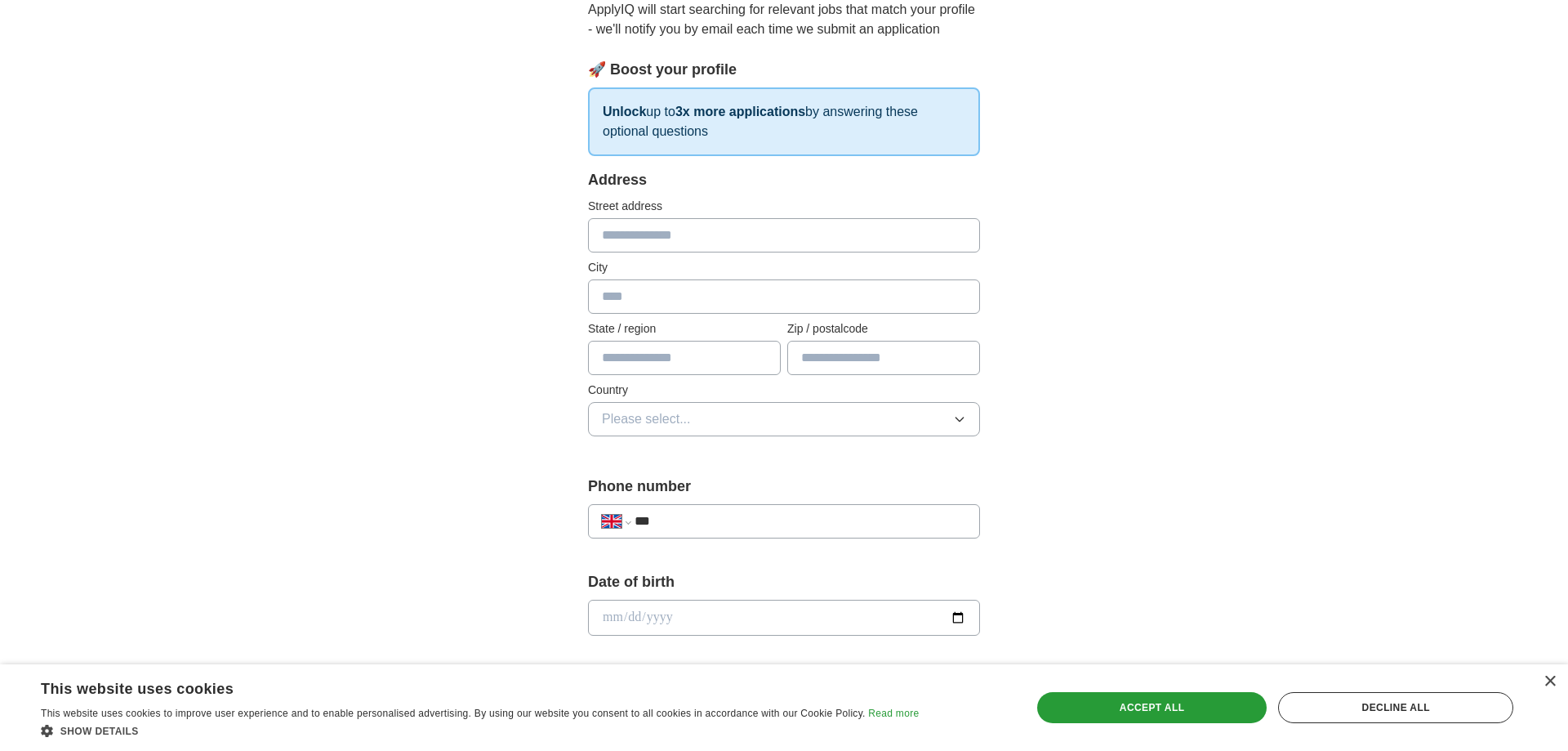
click at [665, 228] on input "text" at bounding box center [784, 235] width 392 height 35
type input "**********"
type input "*******"
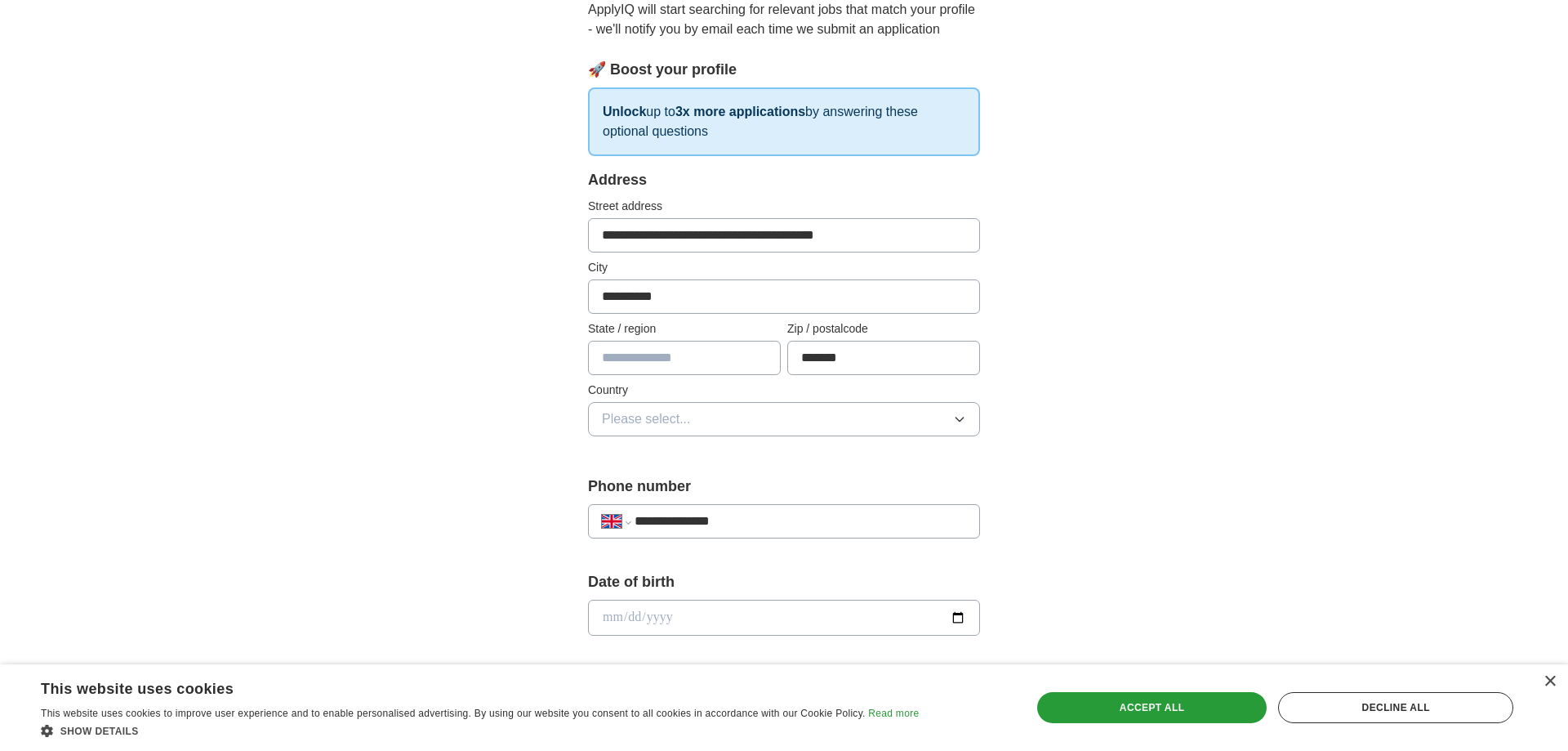
type input "**********"
click at [742, 233] on input "**********" at bounding box center [784, 235] width 392 height 35
type input "**********"
click at [688, 362] on input "text" at bounding box center [684, 358] width 193 height 35
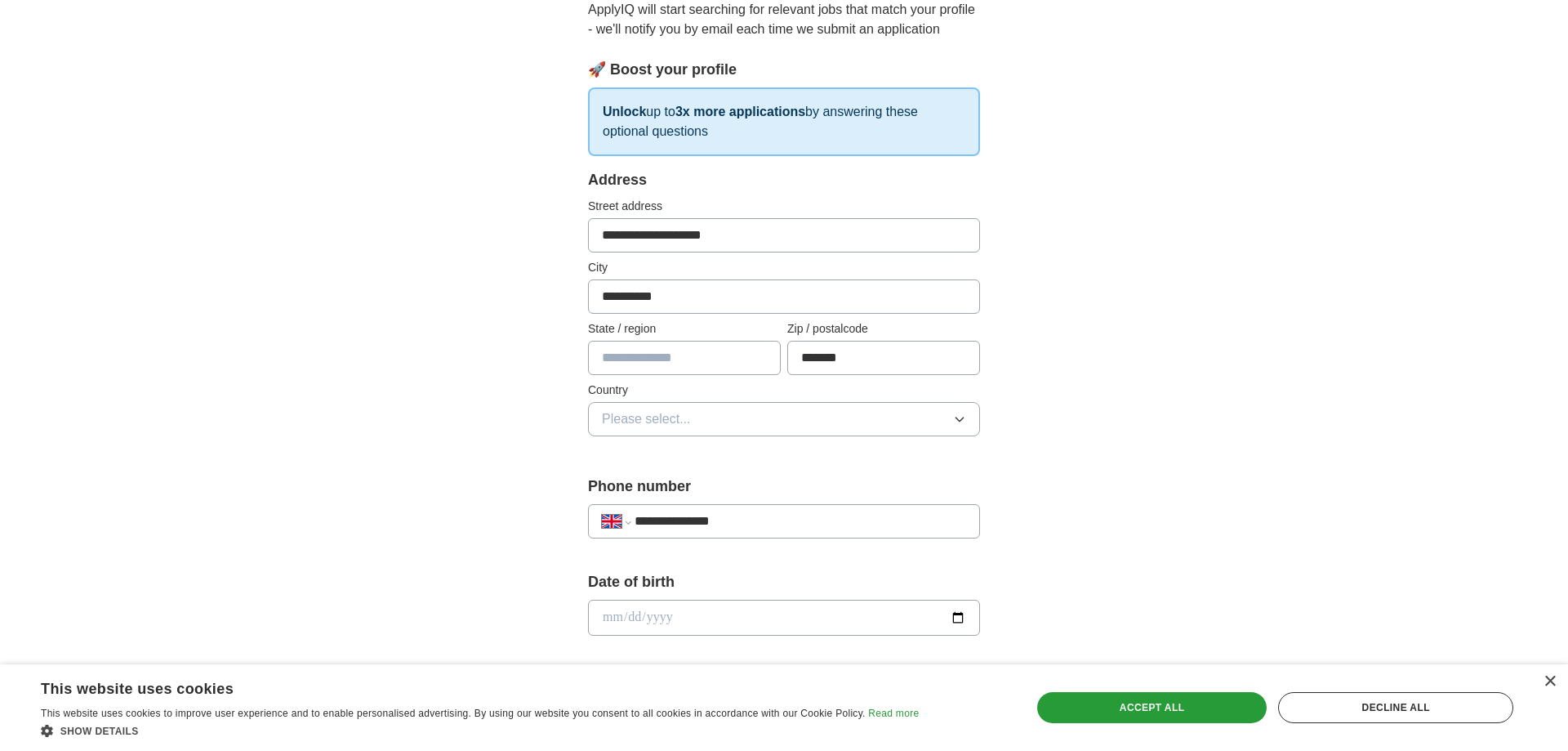
click at [688, 362] on input "text" at bounding box center [684, 358] width 193 height 35
click at [796, 419] on button "Please select..." at bounding box center [784, 419] width 392 height 35
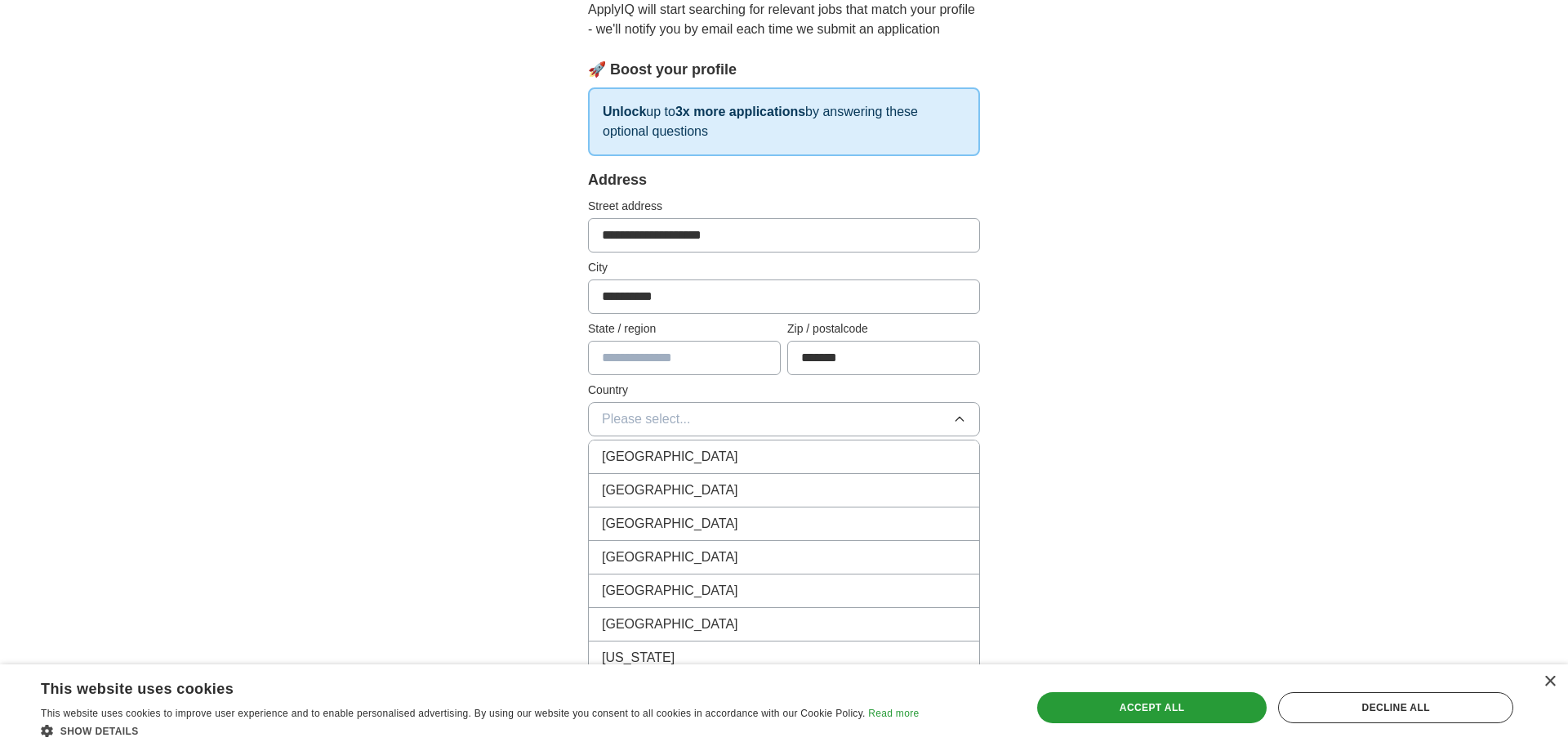
click at [751, 464] on div "[GEOGRAPHIC_DATA]" at bounding box center [784, 456] width 364 height 20
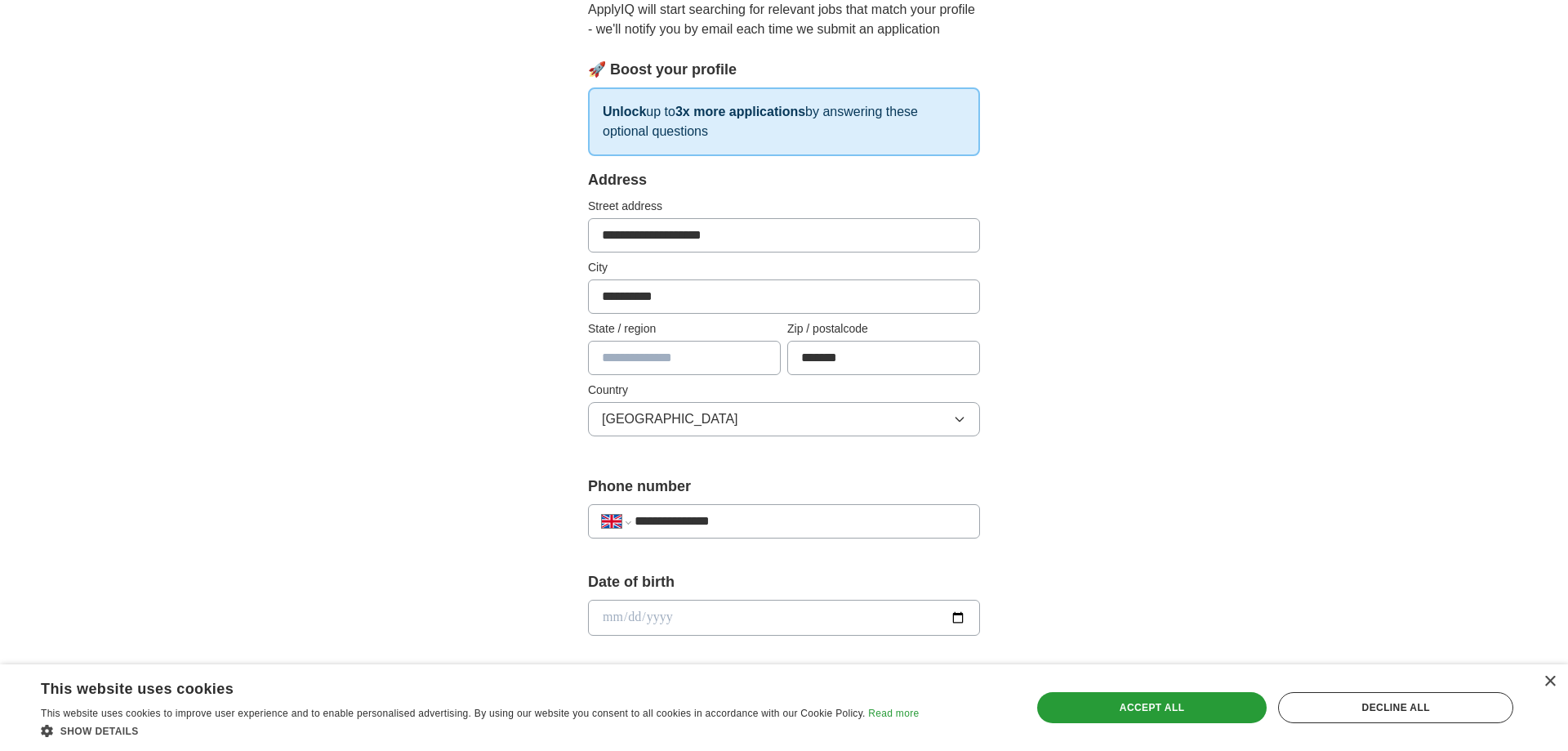
click at [524, 425] on div "**********" at bounding box center [784, 641] width 522 height 1374
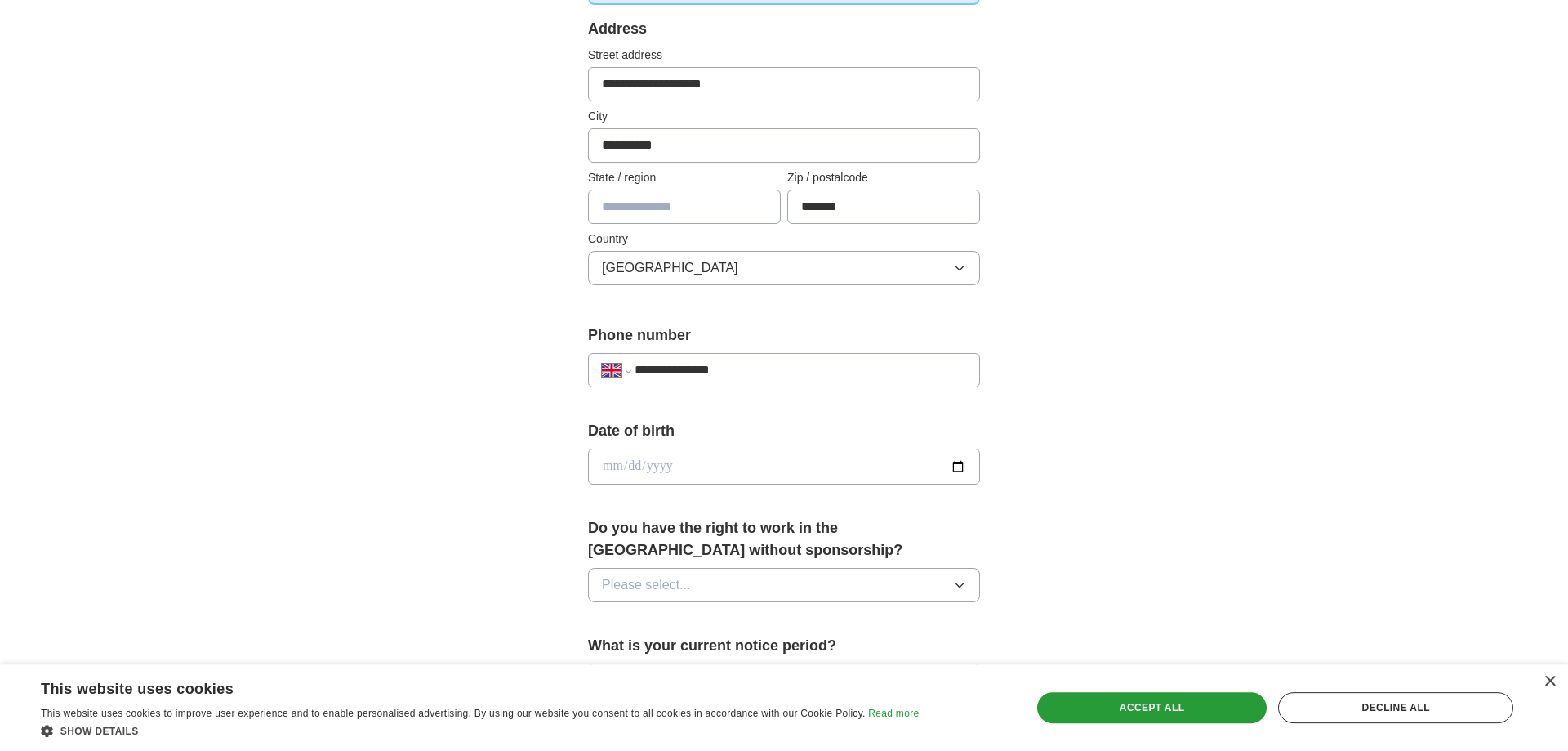
scroll to position [465, 0]
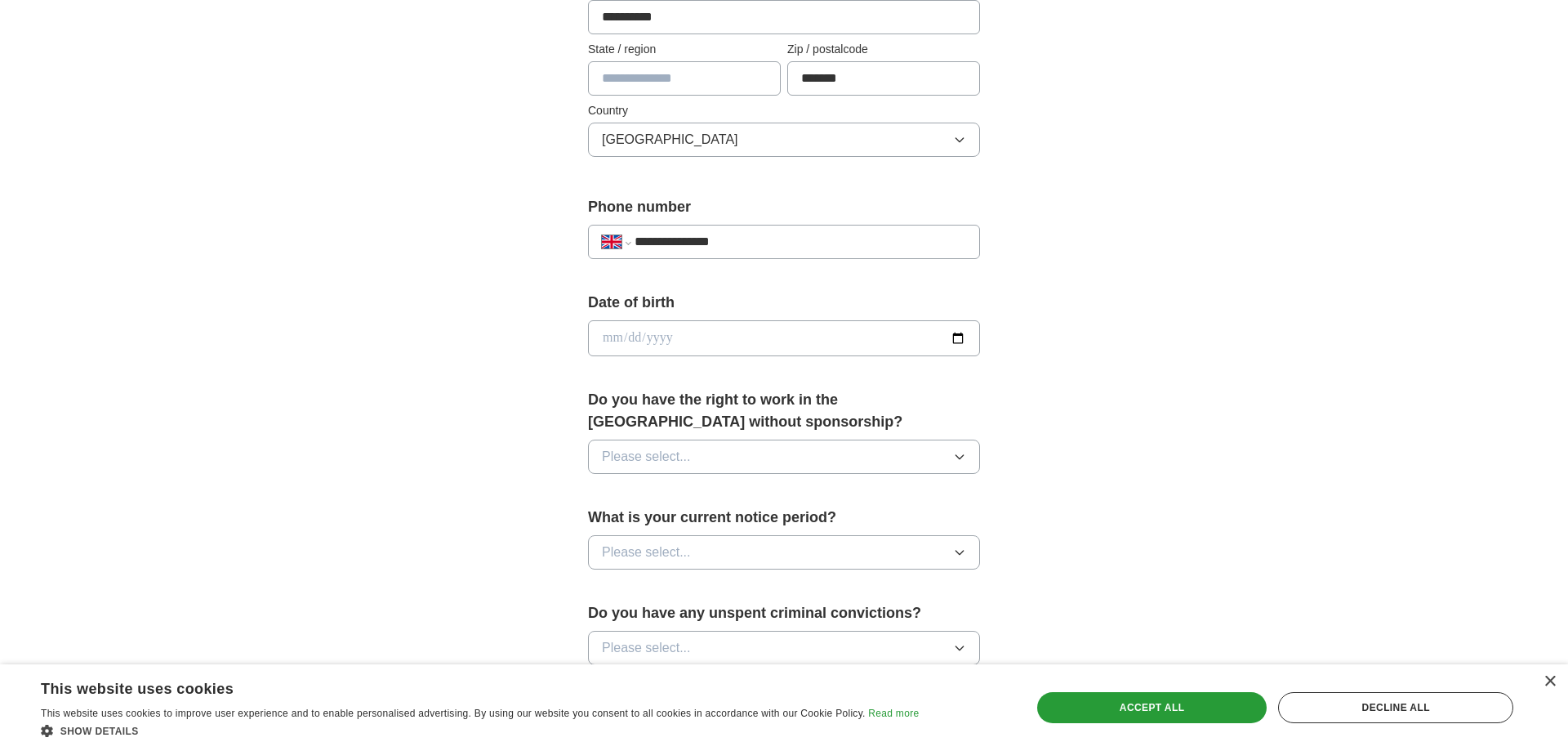
click at [705, 317] on div "Date of birth" at bounding box center [784, 330] width 392 height 78
click at [704, 346] on input "date" at bounding box center [784, 338] width 392 height 36
type input "**********"
click at [796, 477] on div "Do you have the right to work in the [GEOGRAPHIC_DATA] without sponsorship? Ple…" at bounding box center [784, 437] width 392 height 98
click at [652, 463] on span "Please select..." at bounding box center [646, 456] width 89 height 20
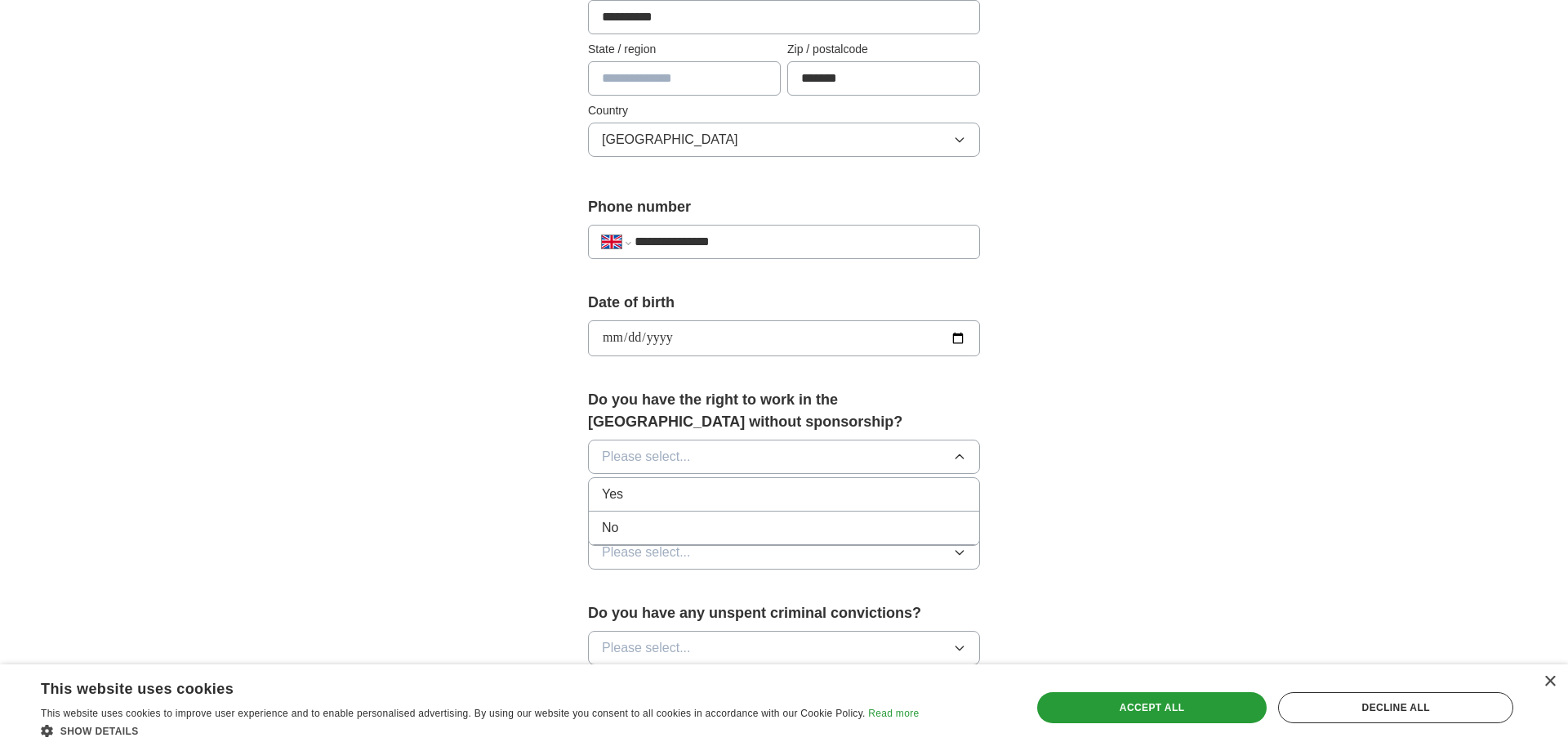
click at [622, 500] on span "Yes" at bounding box center [612, 493] width 22 height 20
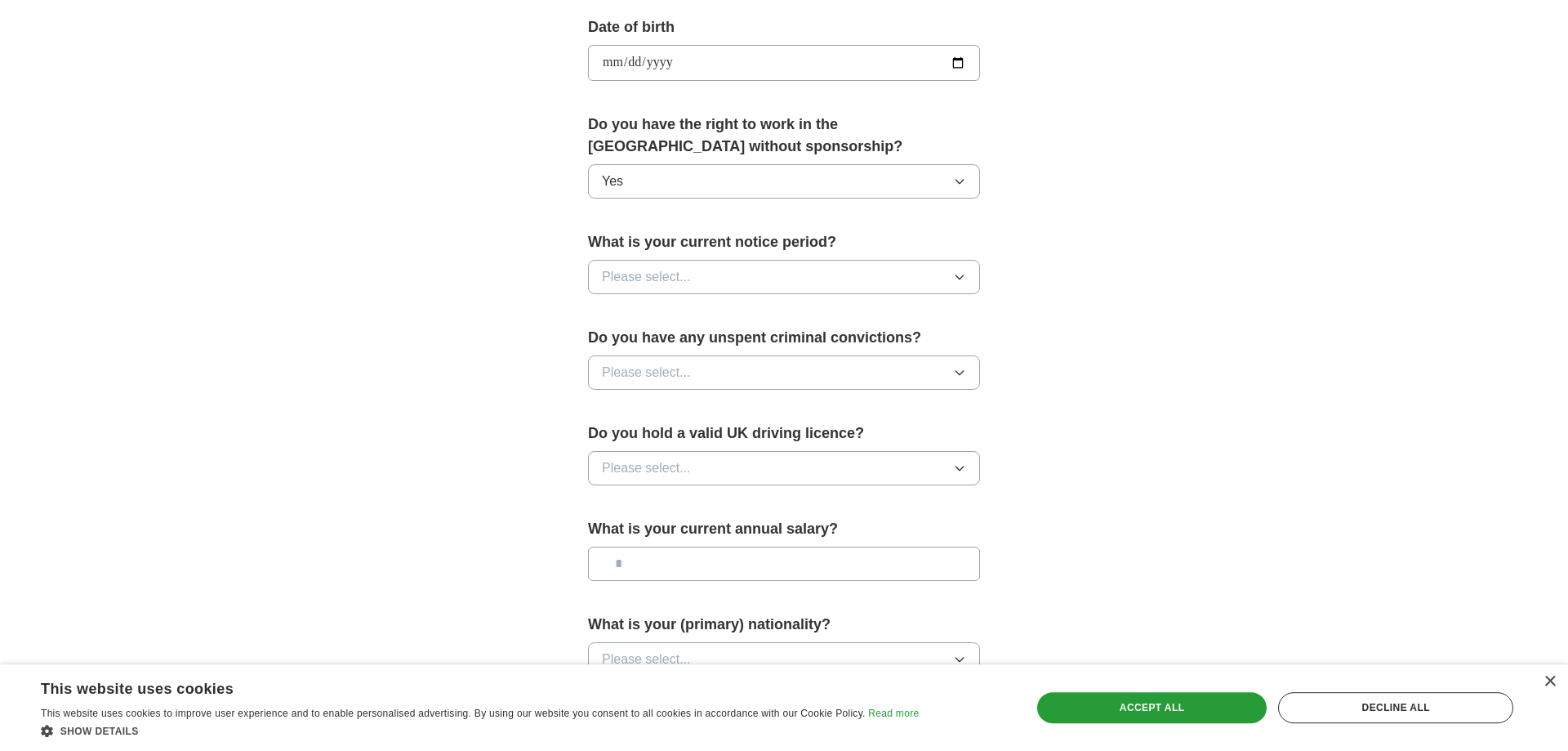
scroll to position [745, 0]
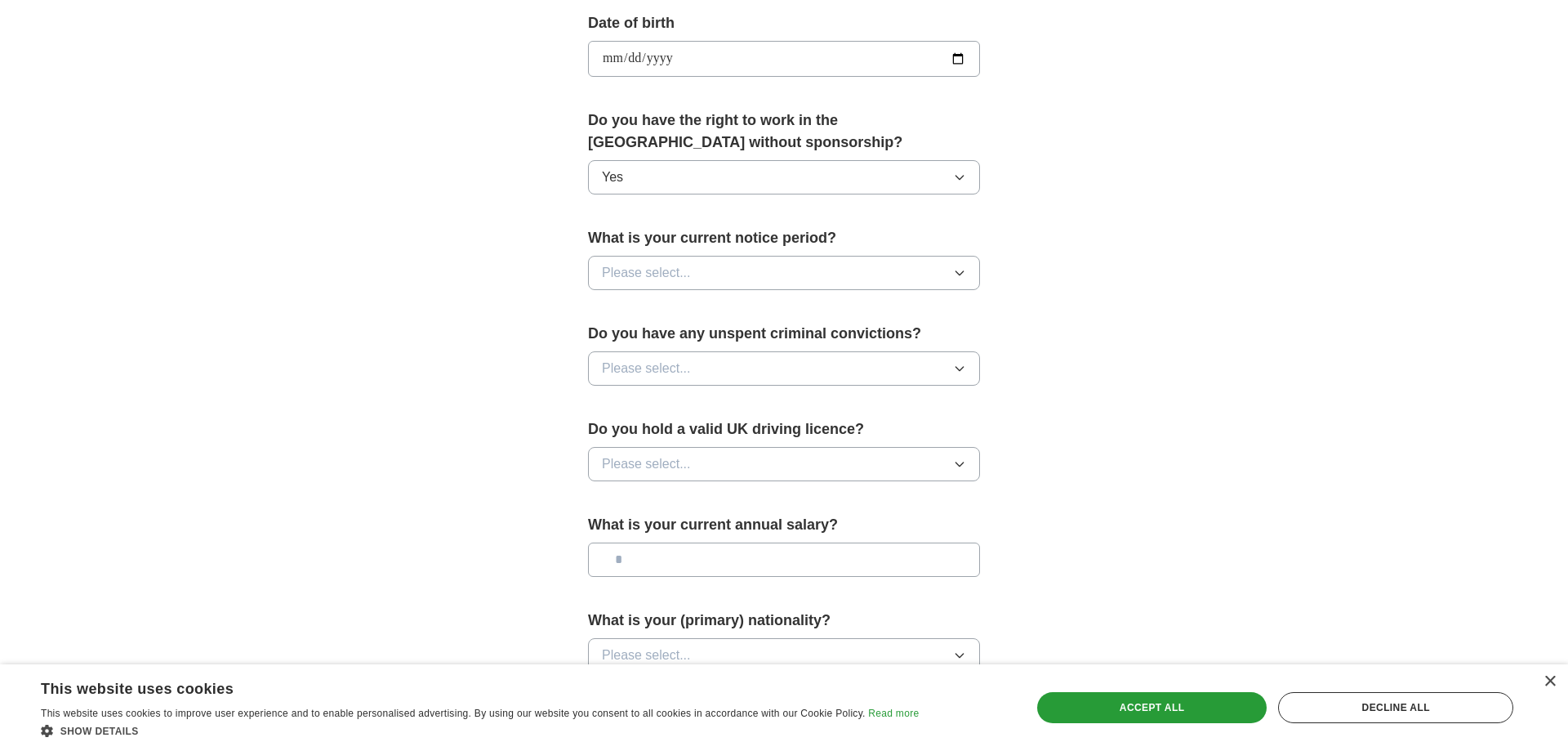
click at [629, 253] on div "What is your current notice period? Please select..." at bounding box center [784, 264] width 392 height 76
click at [636, 285] on button "Please select..." at bounding box center [784, 272] width 392 height 35
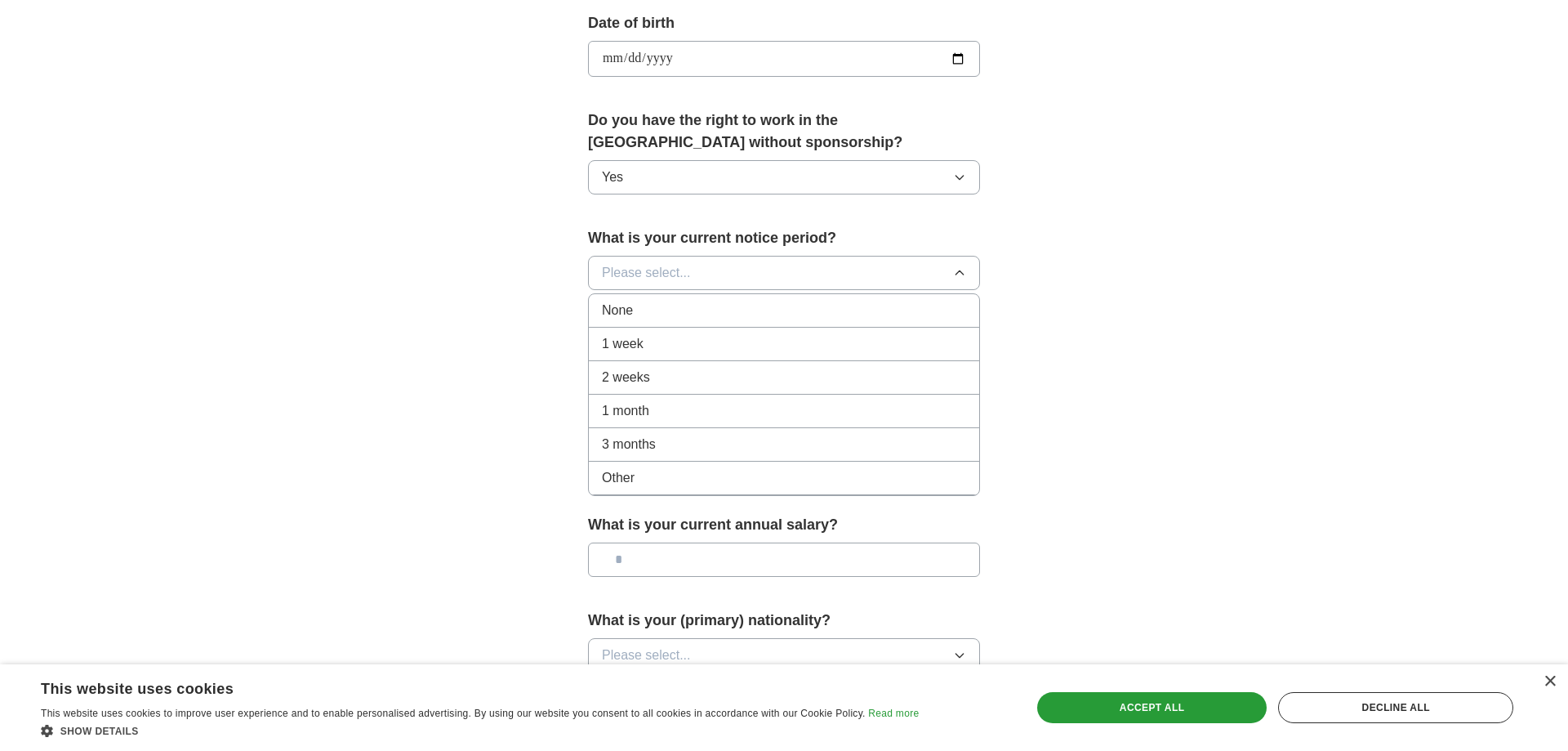
click at [625, 316] on span "None" at bounding box center [617, 310] width 31 height 20
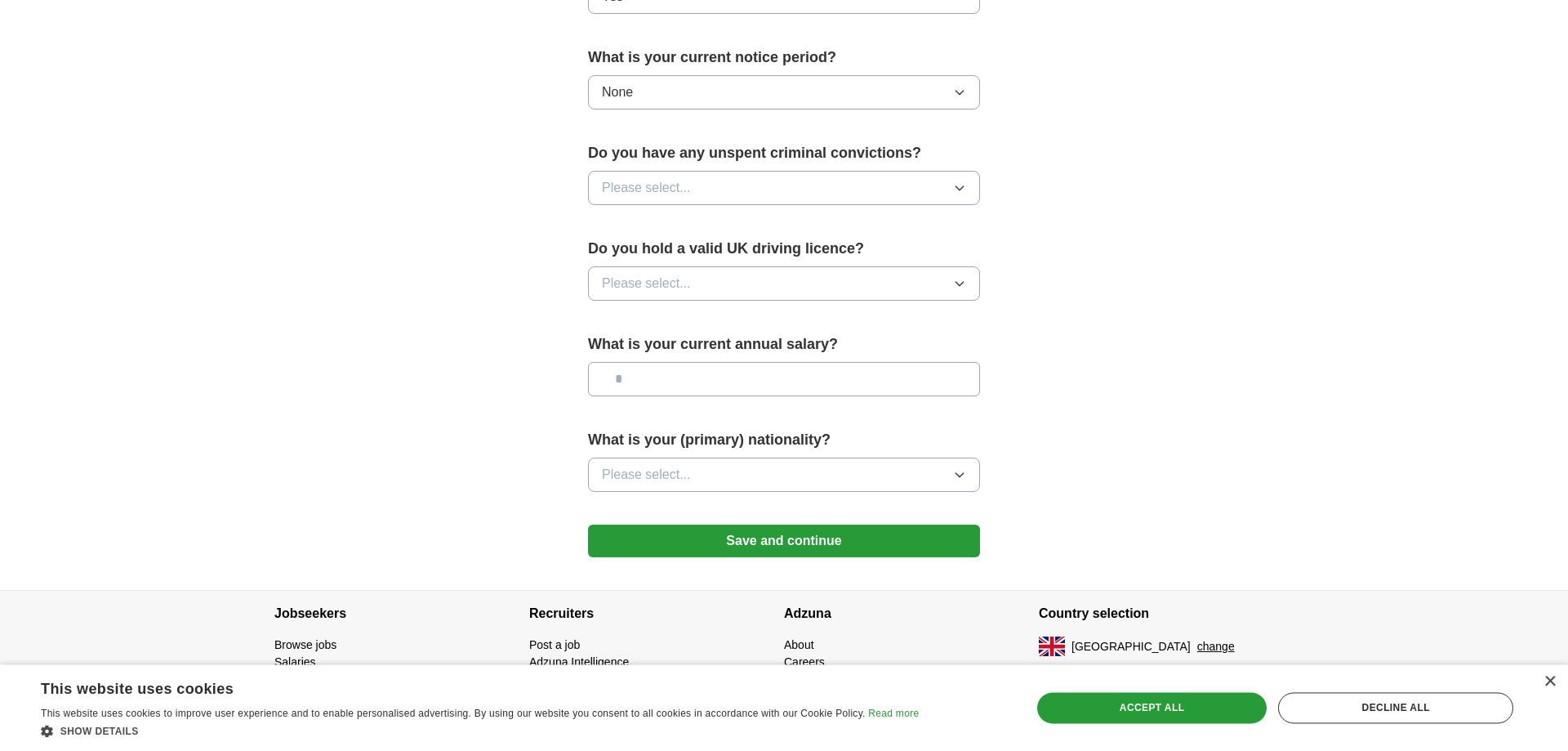
scroll to position [931, 0]
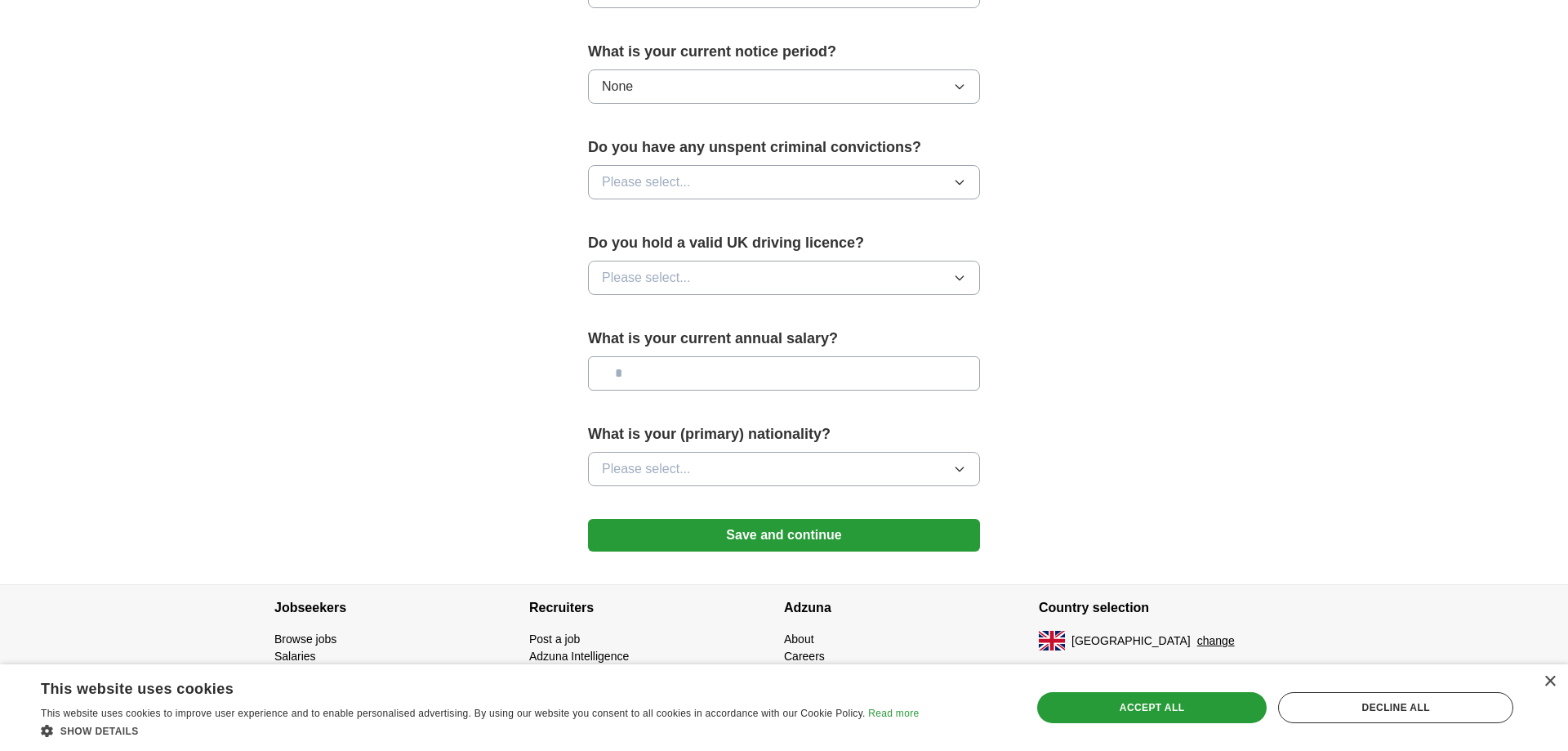
click at [760, 184] on button "Please select..." at bounding box center [784, 182] width 392 height 35
click at [638, 243] on div "No" at bounding box center [784, 253] width 364 height 20
click at [664, 265] on button "Please select..." at bounding box center [784, 277] width 392 height 35
click at [625, 328] on li "Yes" at bounding box center [784, 316] width 390 height 34
click at [672, 366] on input "text" at bounding box center [784, 373] width 392 height 35
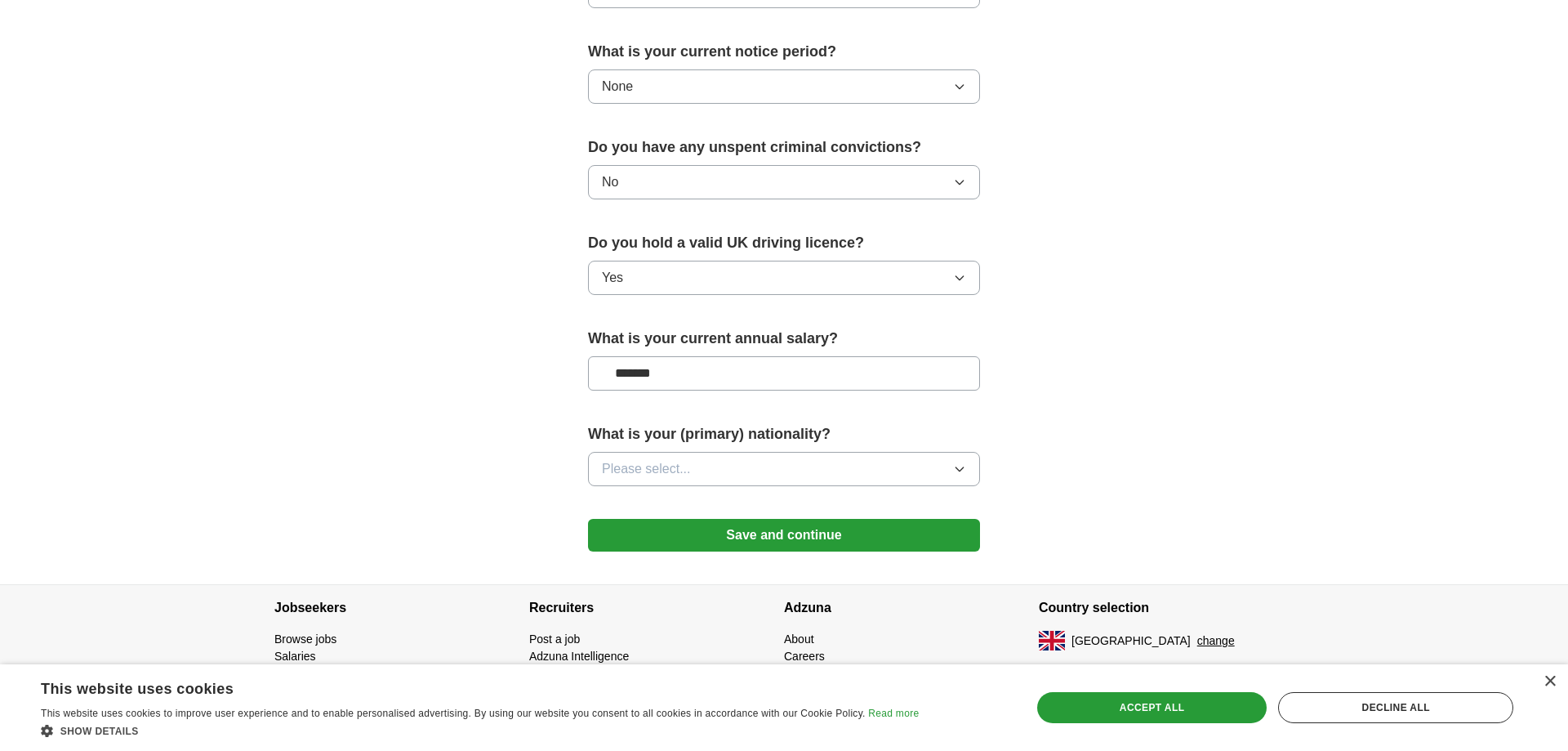
type input "*******"
click at [642, 447] on div "What is your (primary) nationality? Please select..." at bounding box center [784, 461] width 392 height 76
click at [675, 483] on button "Please select..." at bounding box center [784, 468] width 392 height 35
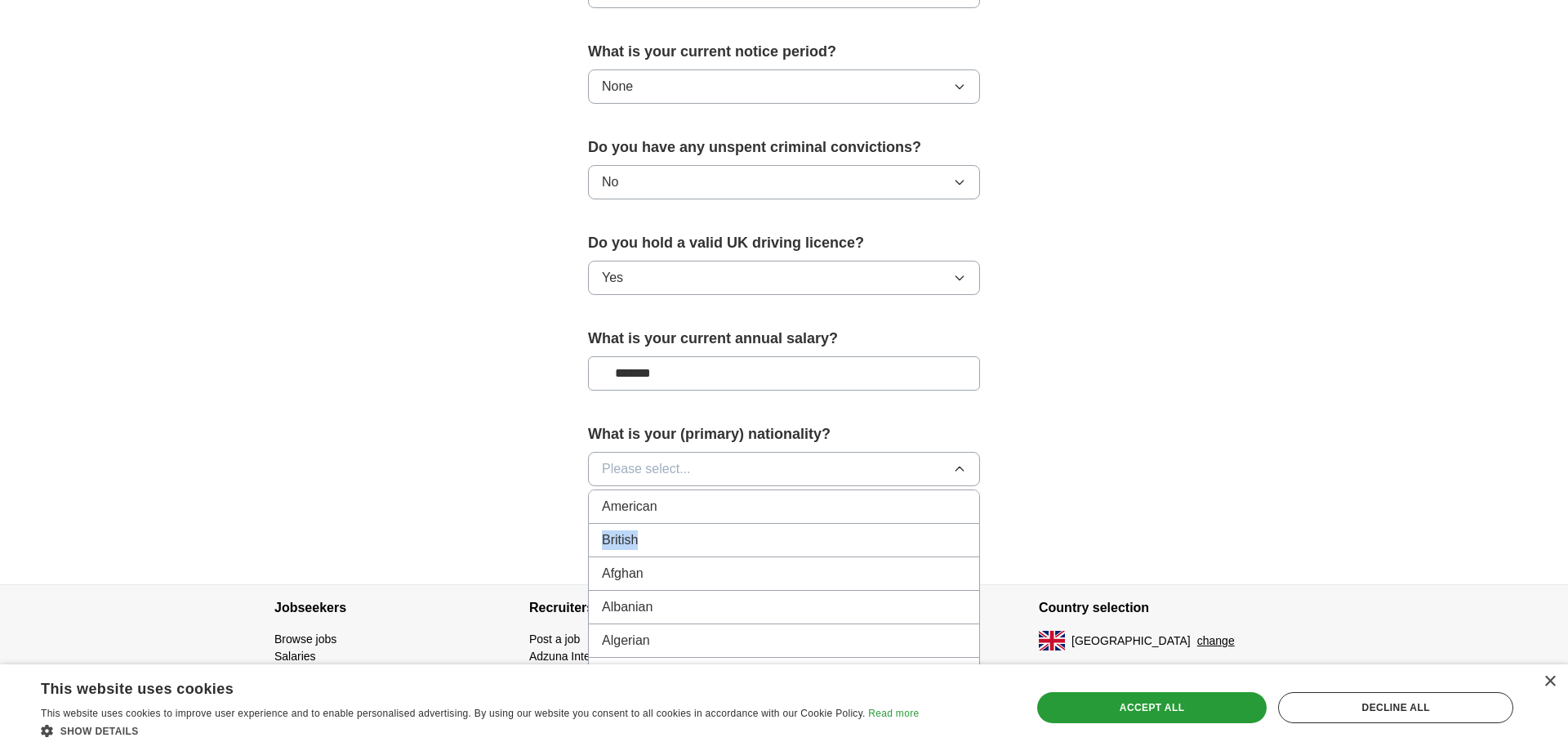
drag, startPoint x: 679, startPoint y: 495, endPoint x: 675, endPoint y: 527, distance: 32.2
click at [675, 527] on ul "American British Afghan Albanian Algerian [GEOGRAPHIC_DATA] [GEOGRAPHIC_DATA][D…" at bounding box center [784, 653] width 392 height 327
click at [675, 527] on li "British" at bounding box center [784, 540] width 390 height 34
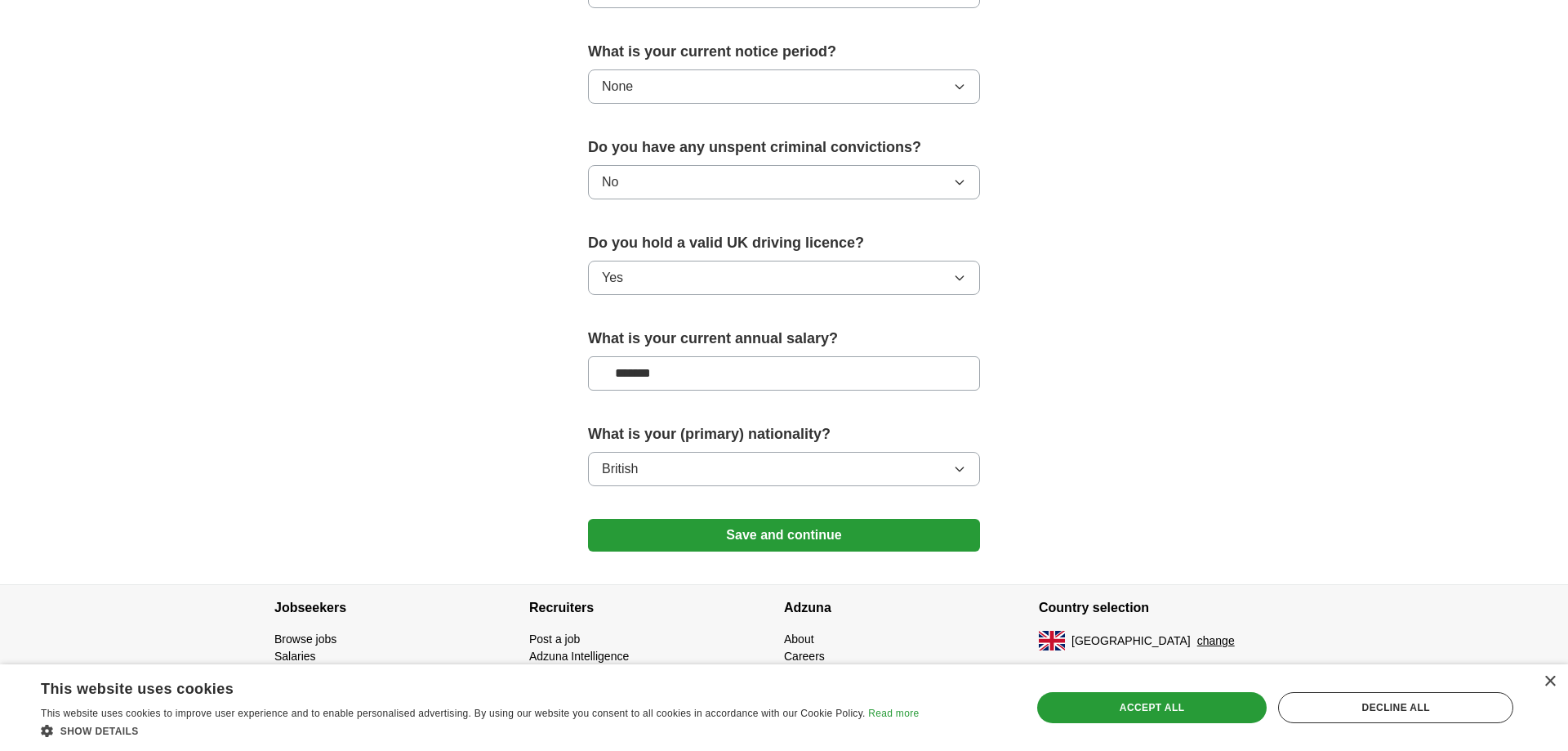
click at [757, 537] on button "Save and continue" at bounding box center [784, 535] width 392 height 33
